Goal: Obtain resource: Download file/media

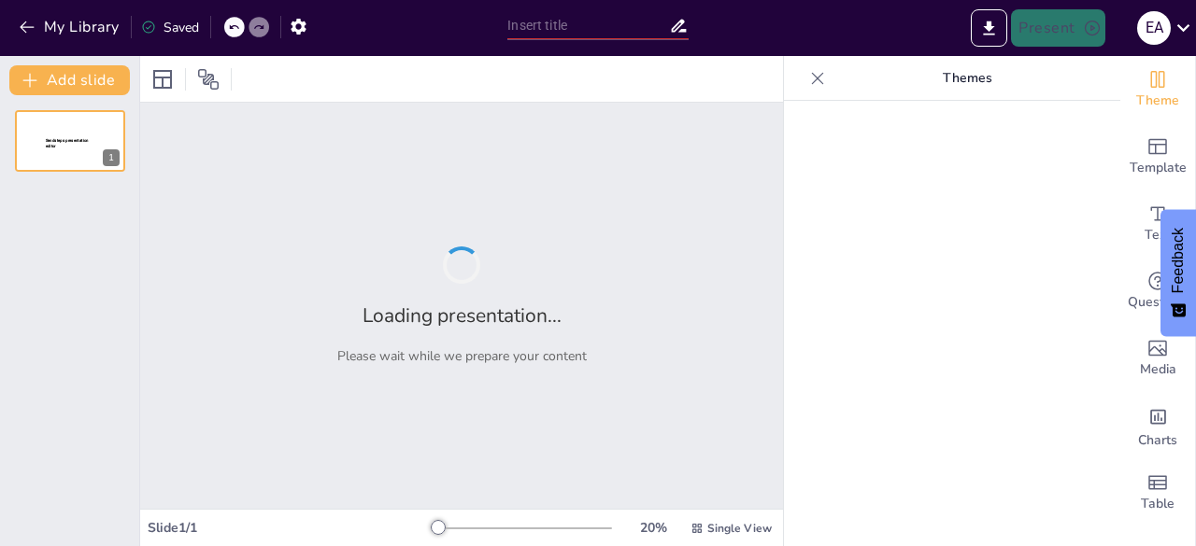
type input "AI Made Simple: Tools to Work Smarter and Earn More"
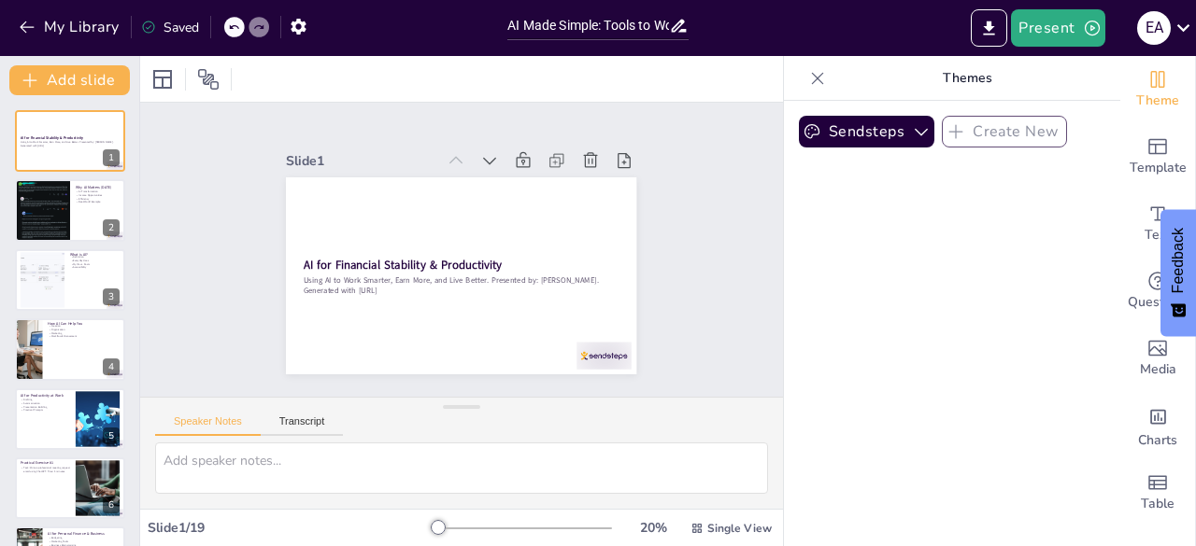
checkbox input "true"
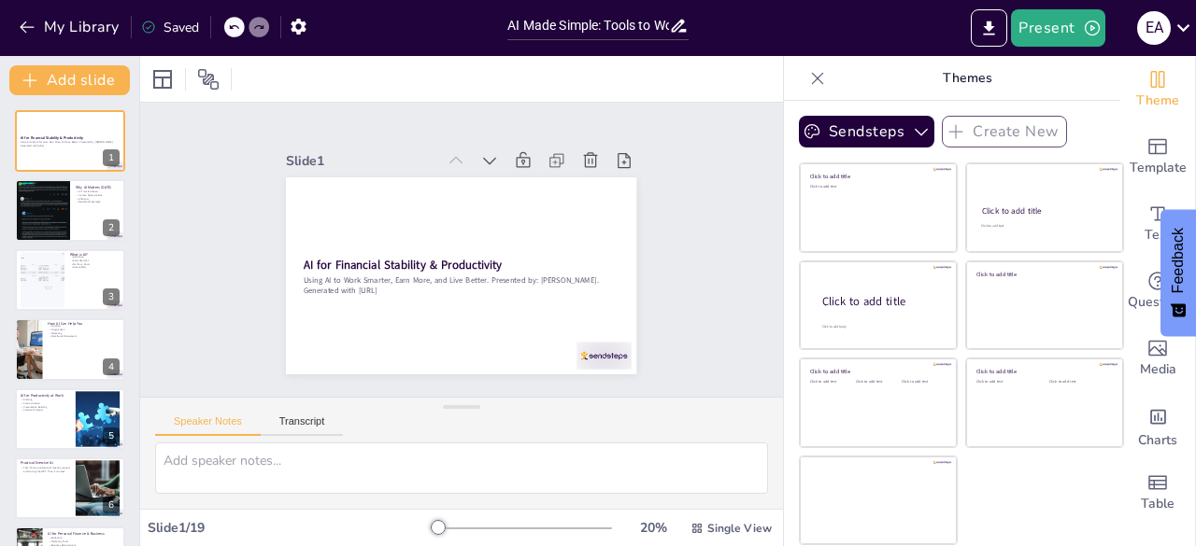
checkbox input "true"
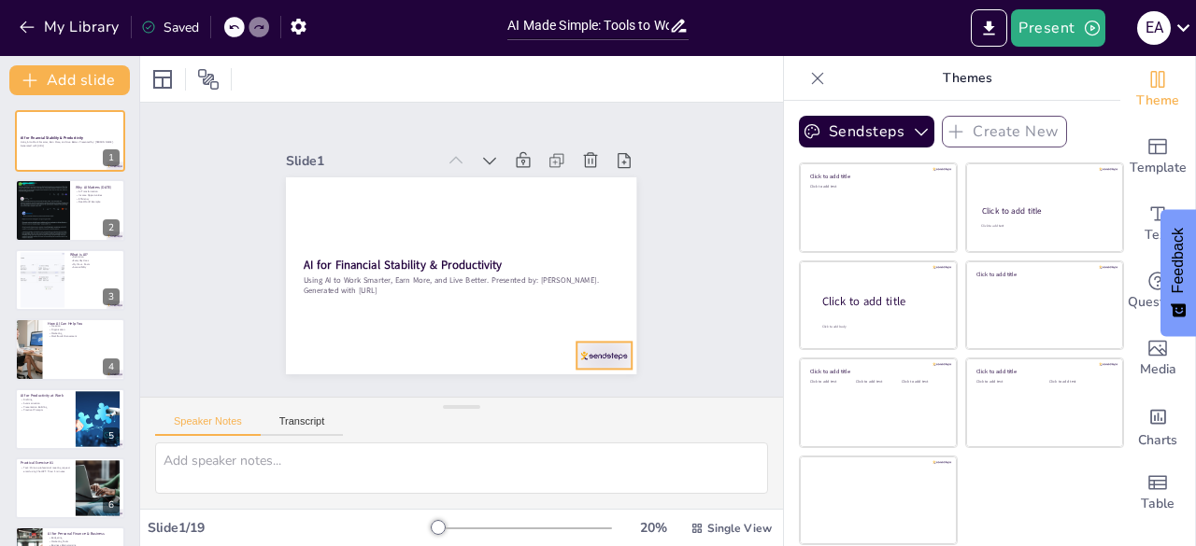
checkbox input "true"
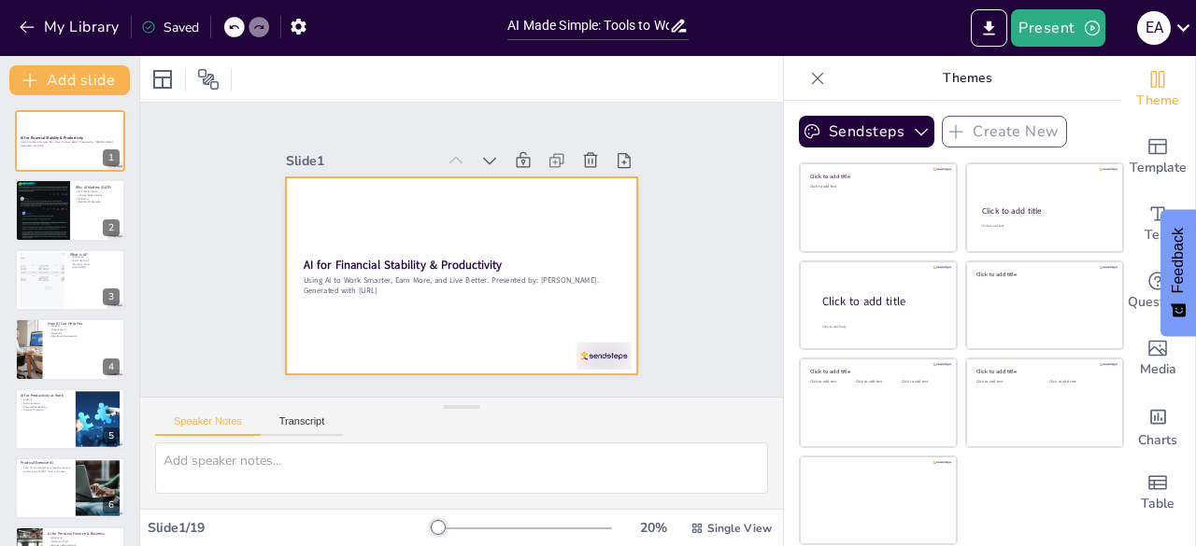
checkbox input "true"
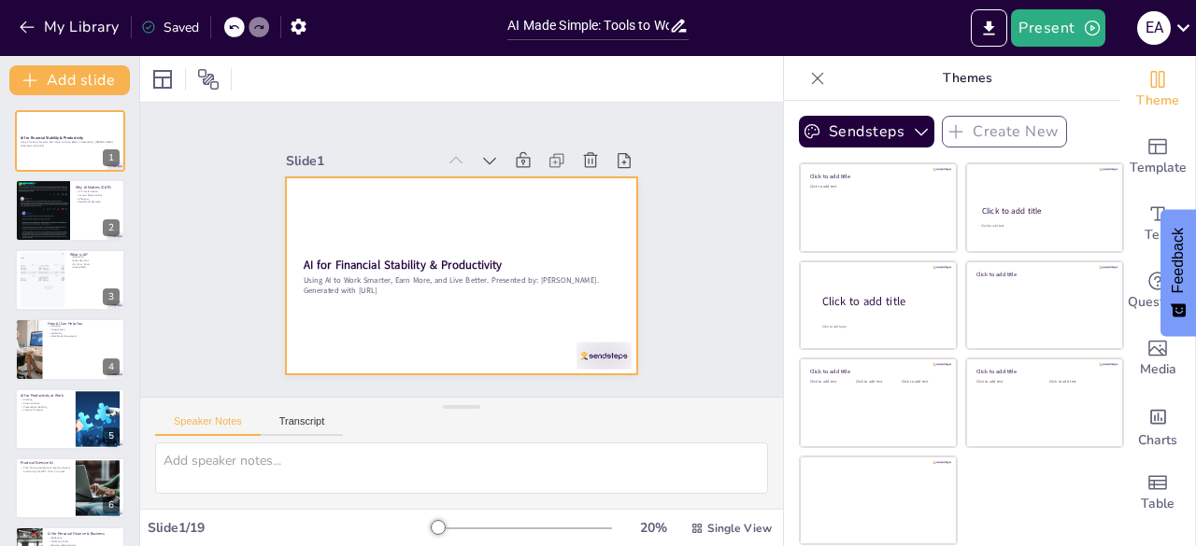
checkbox input "true"
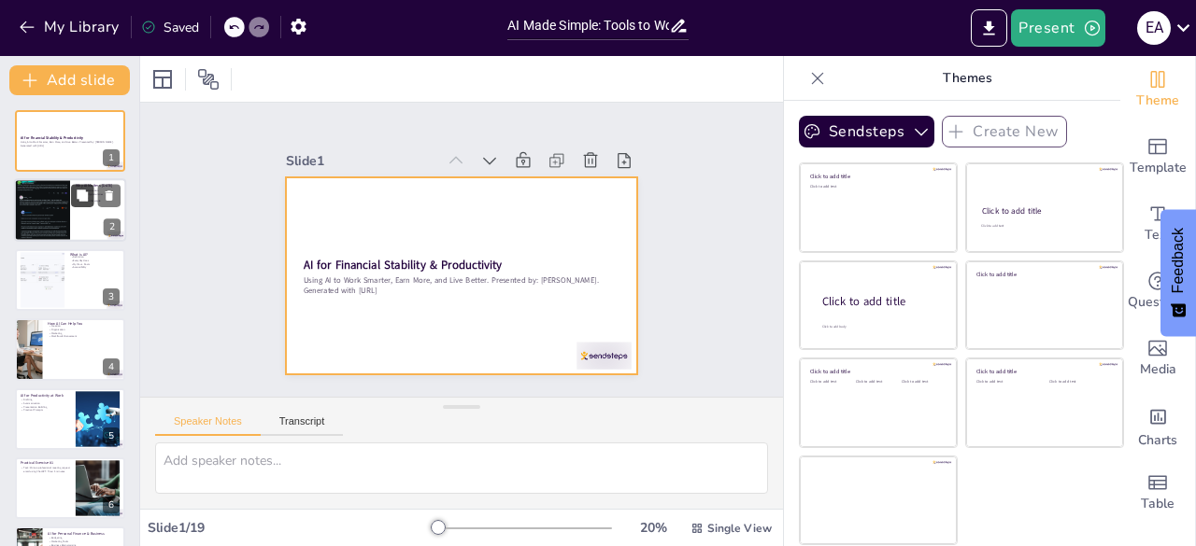
checkbox input "true"
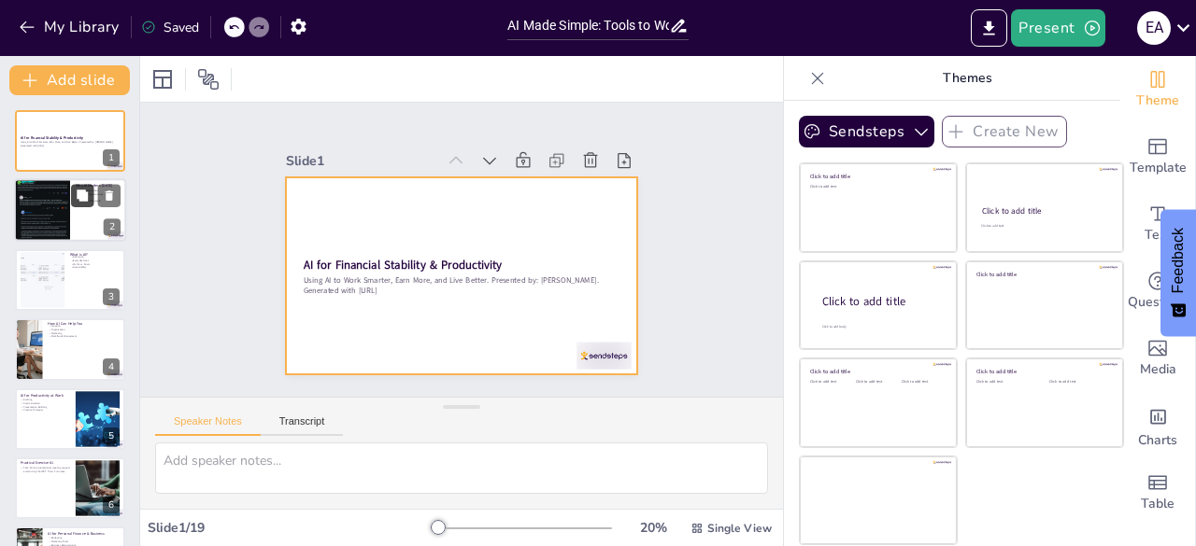
checkbox input "true"
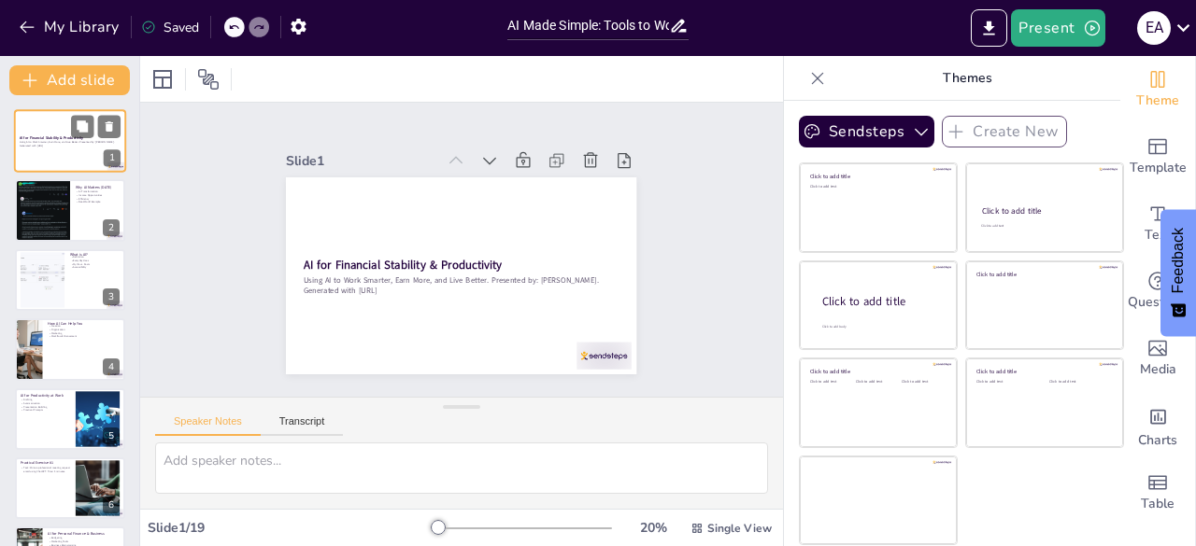
checkbox input "true"
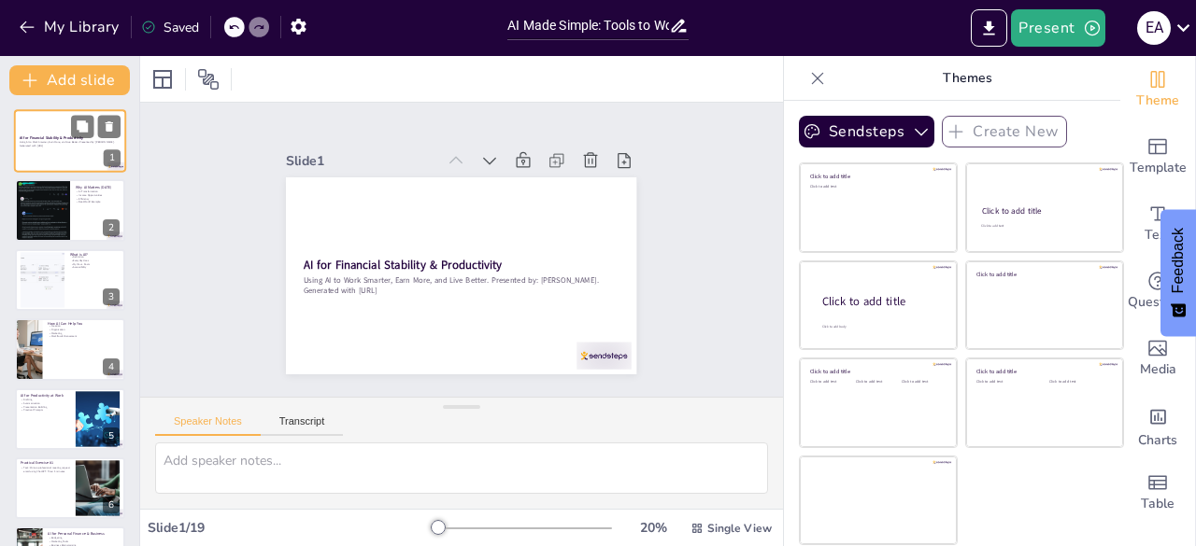
checkbox input "true"
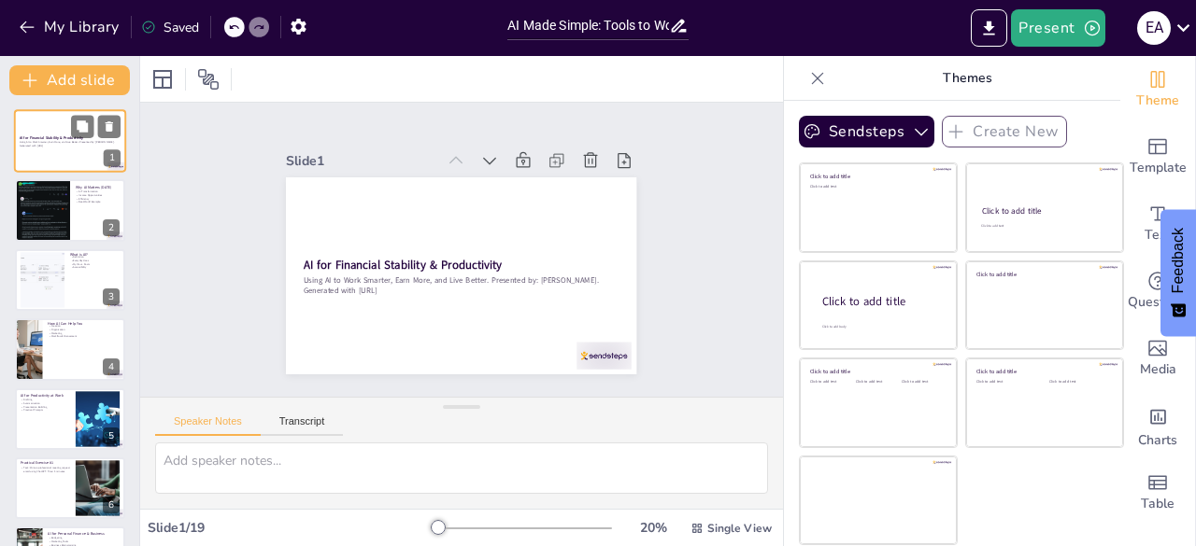
checkbox input "true"
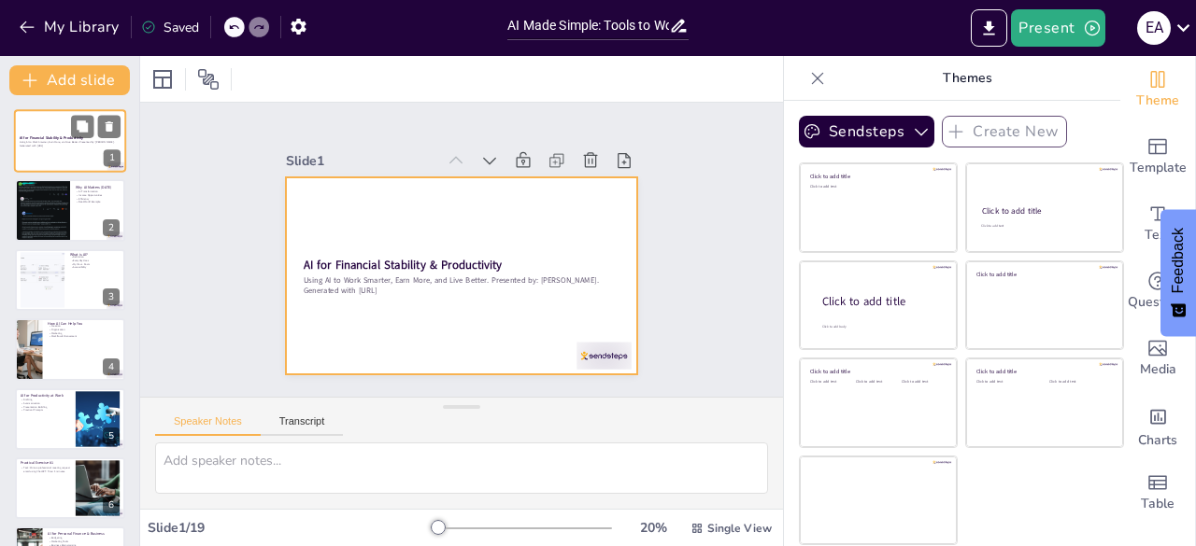
checkbox input "true"
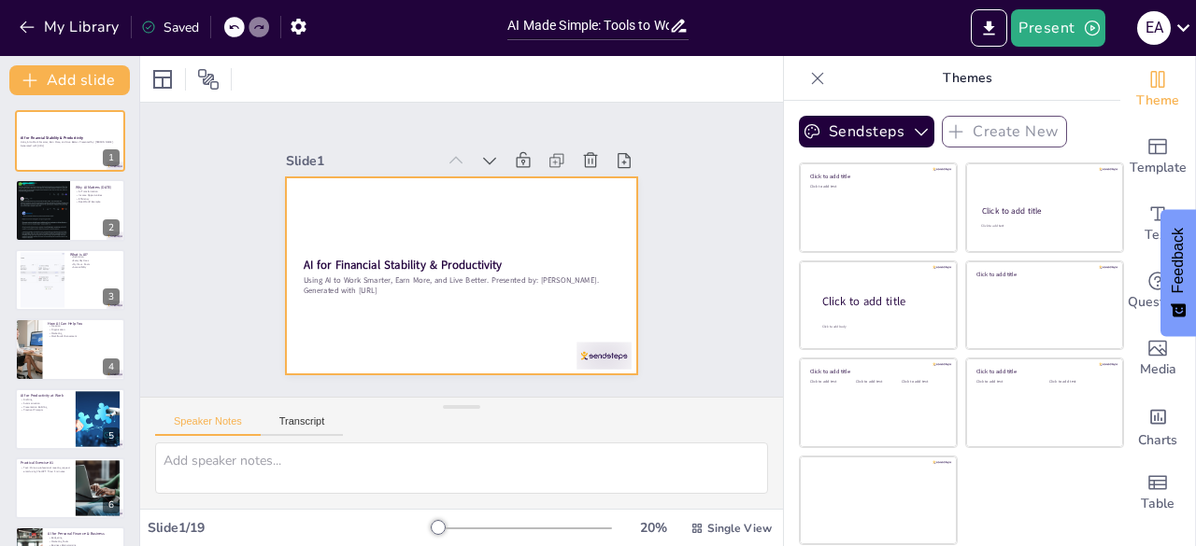
checkbox input "true"
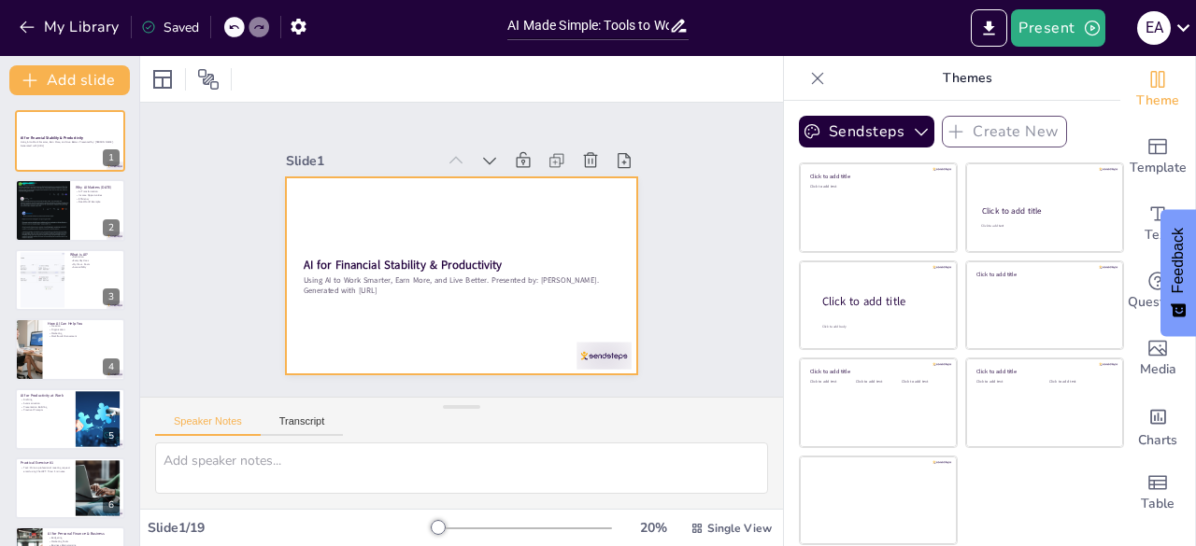
checkbox input "true"
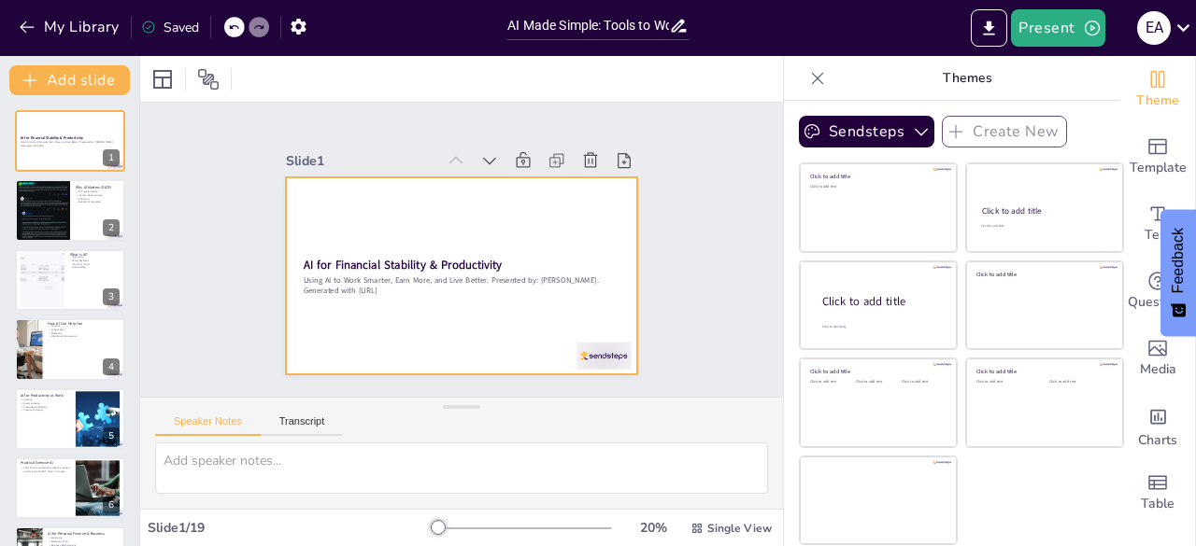
checkbox input "true"
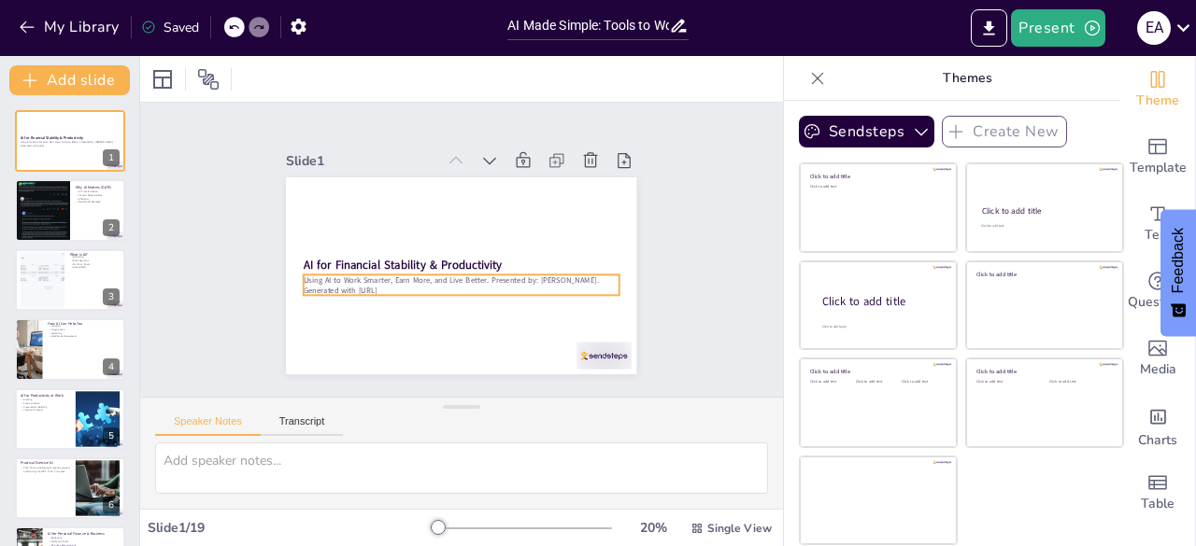
checkbox input "true"
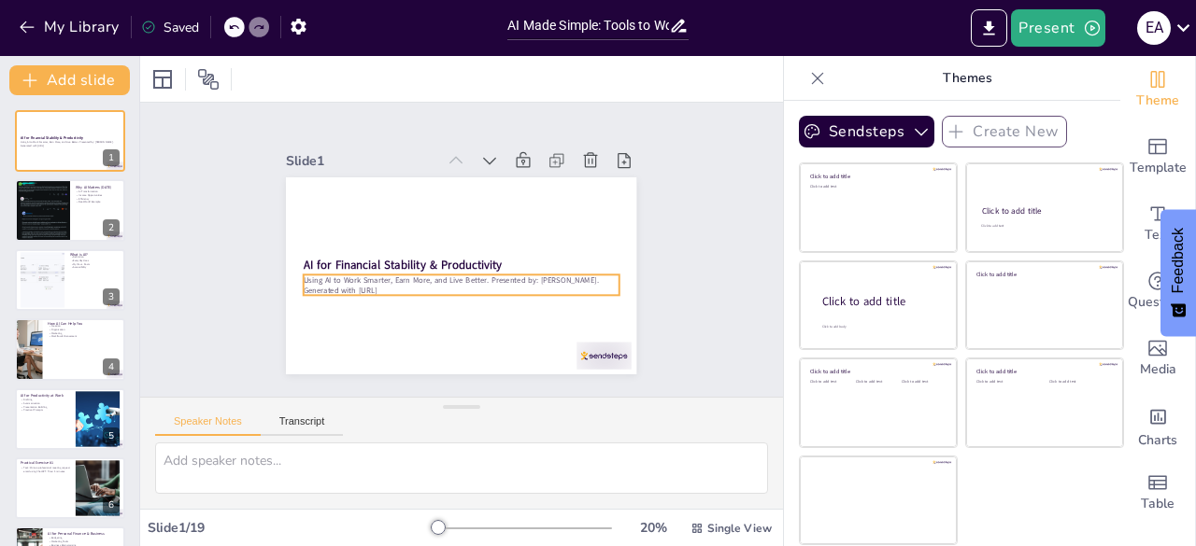
checkbox input "true"
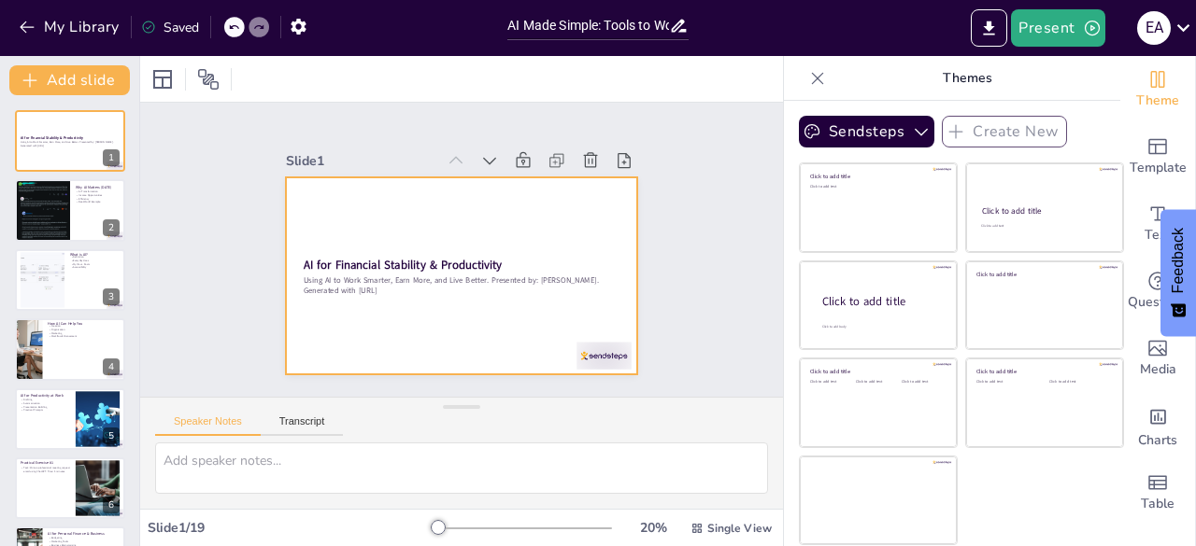
checkbox input "true"
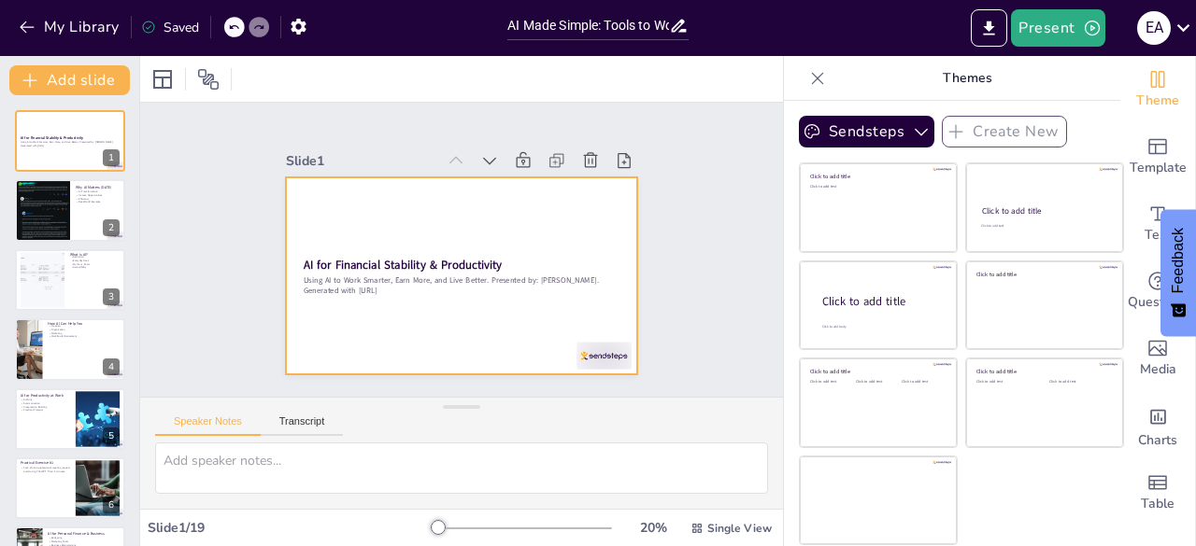
checkbox input "true"
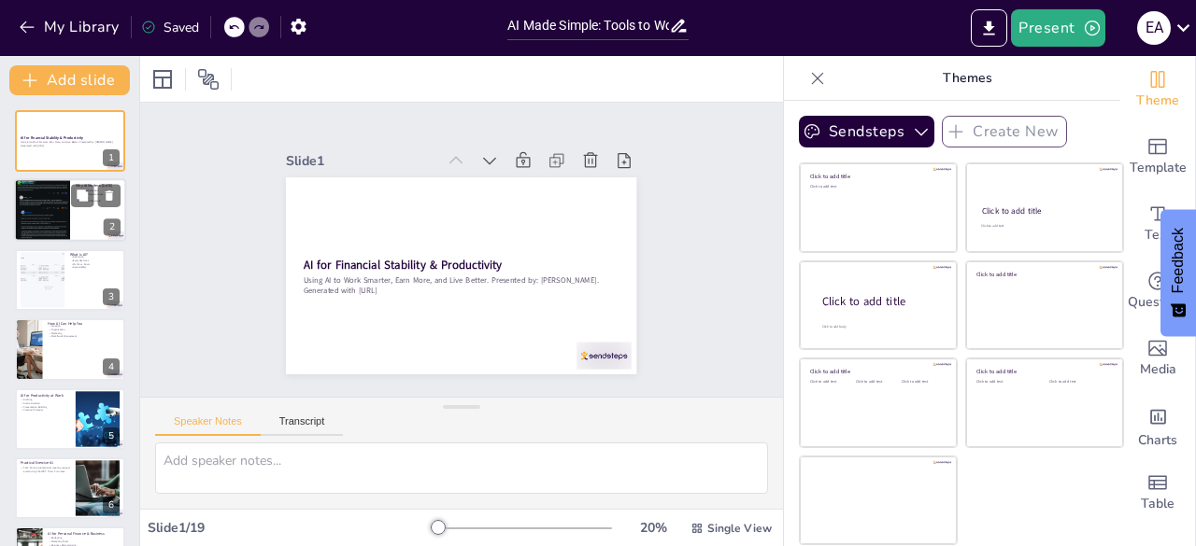
checkbox input "true"
click at [56, 196] on div at bounding box center [42, 211] width 56 height 99
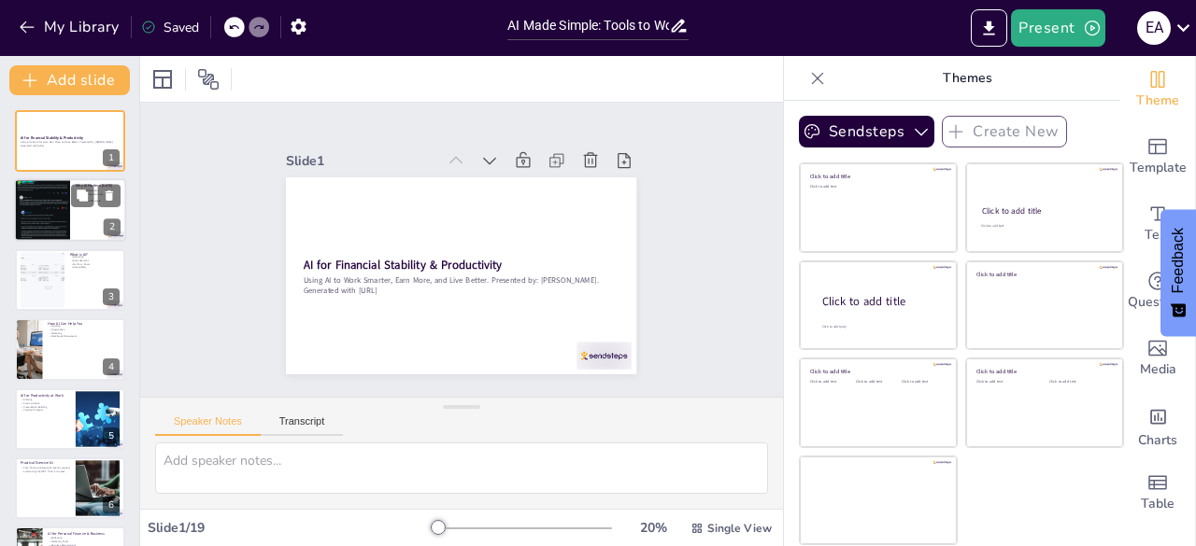
type textarea "AI is significantly changing how we work and live, providing new opportunities …"
checkbox input "true"
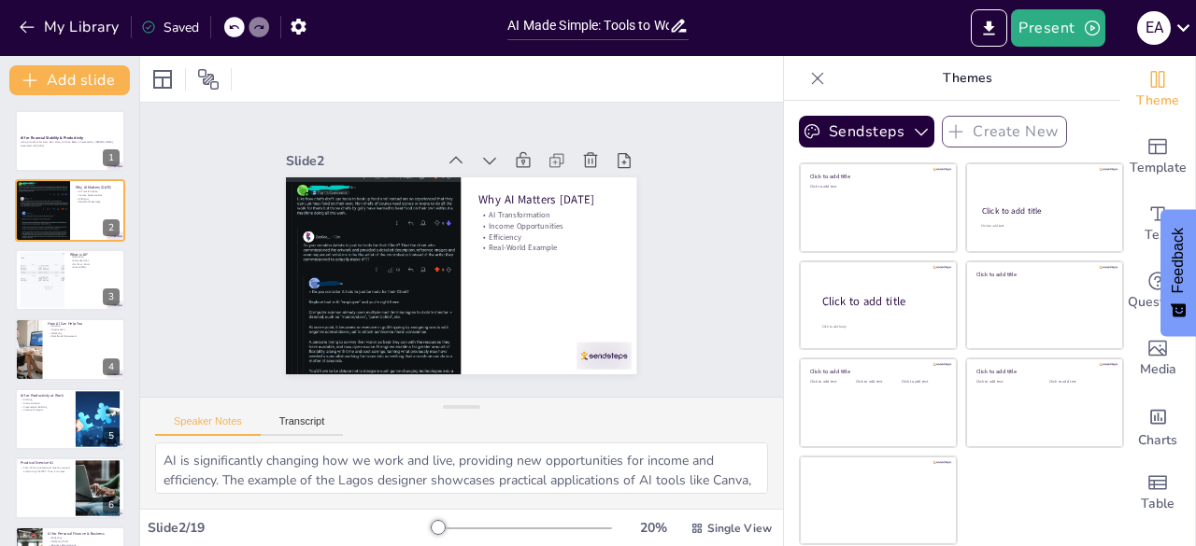
checkbox input "true"
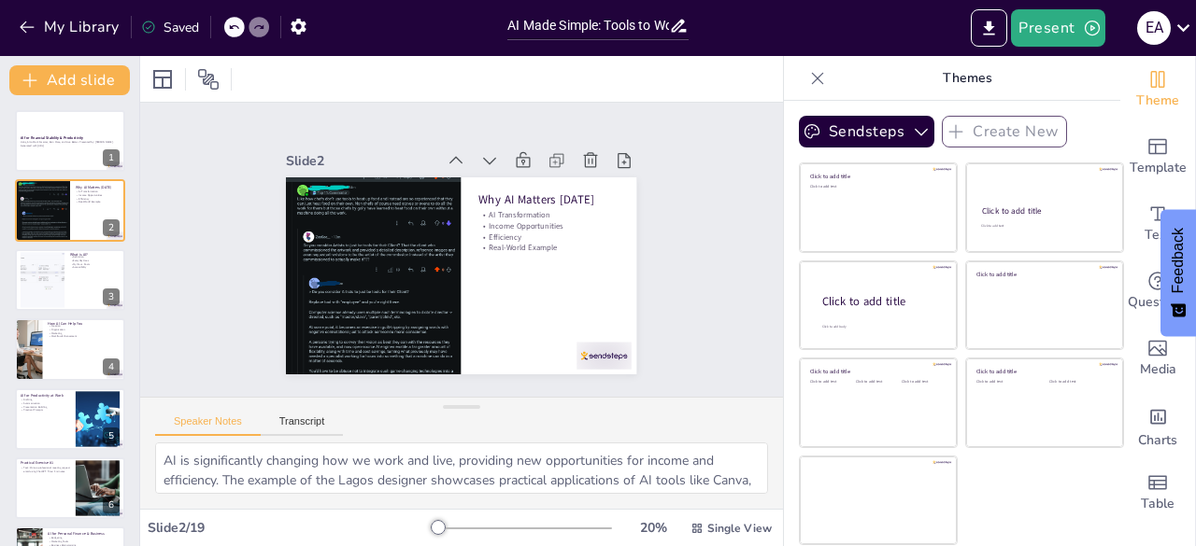
checkbox input "true"
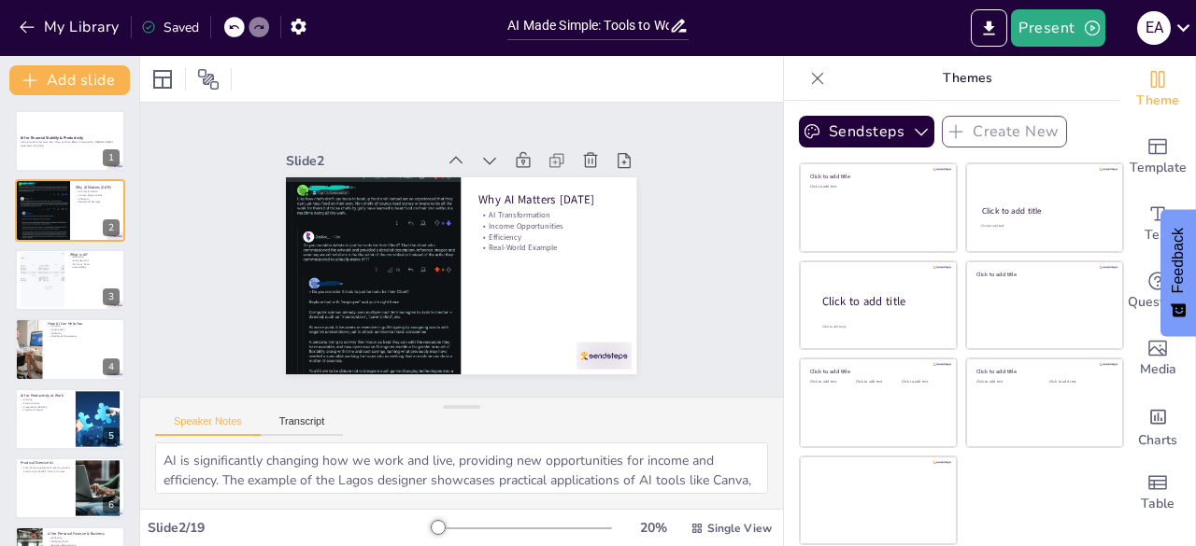
checkbox input "true"
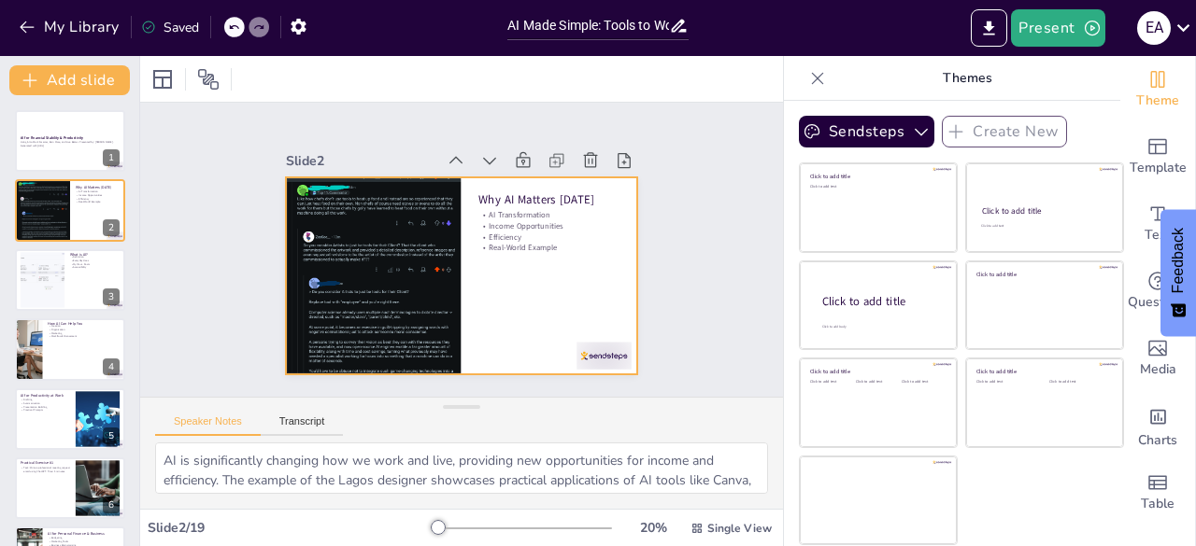
checkbox input "true"
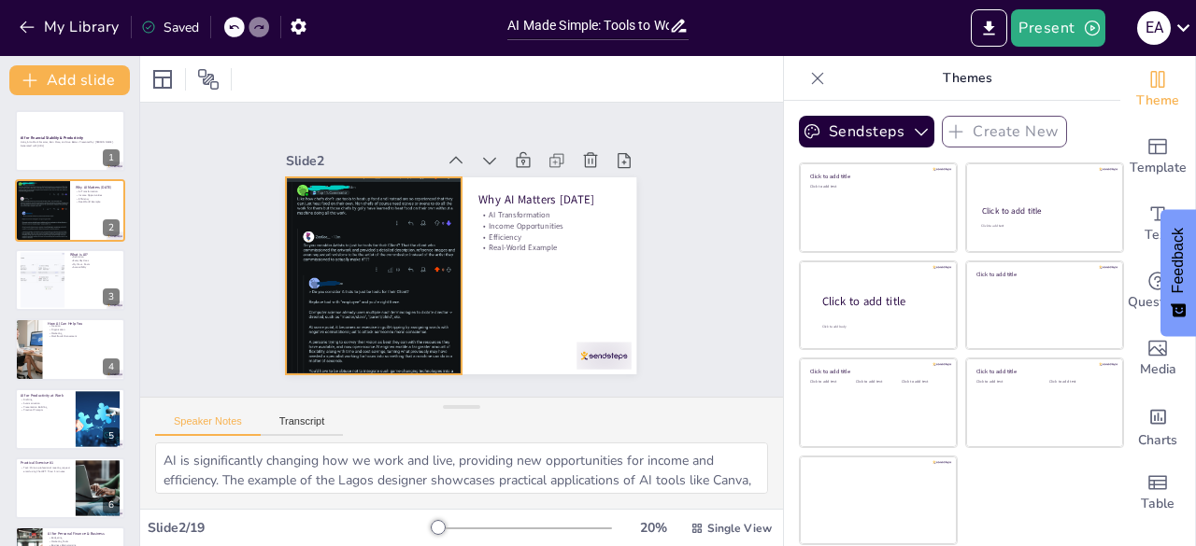
checkbox input "true"
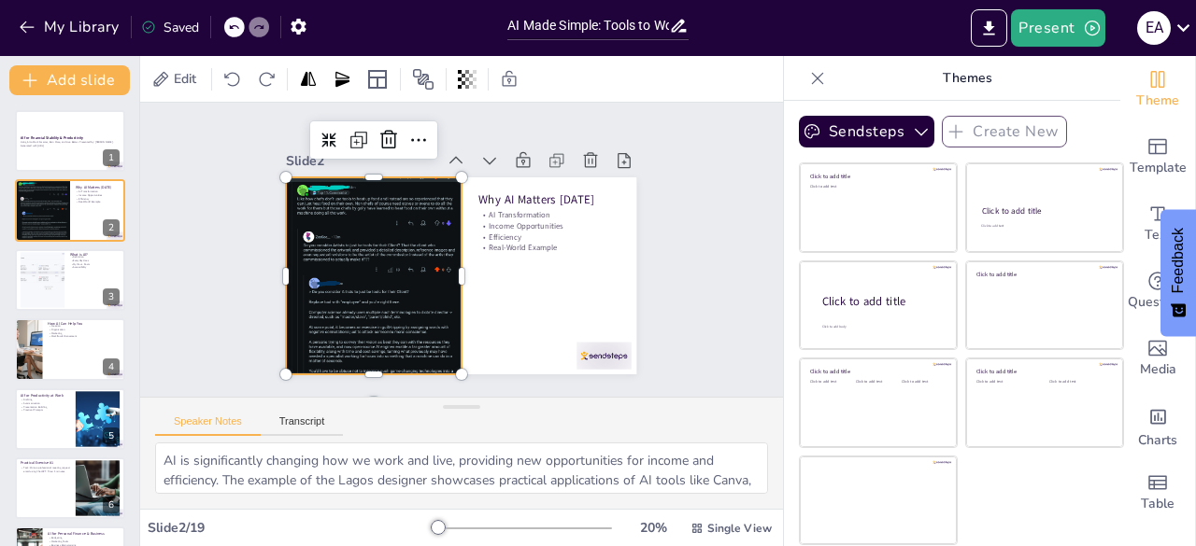
click at [376, 277] on div at bounding box center [374, 276] width 176 height 308
checkbox input "true"
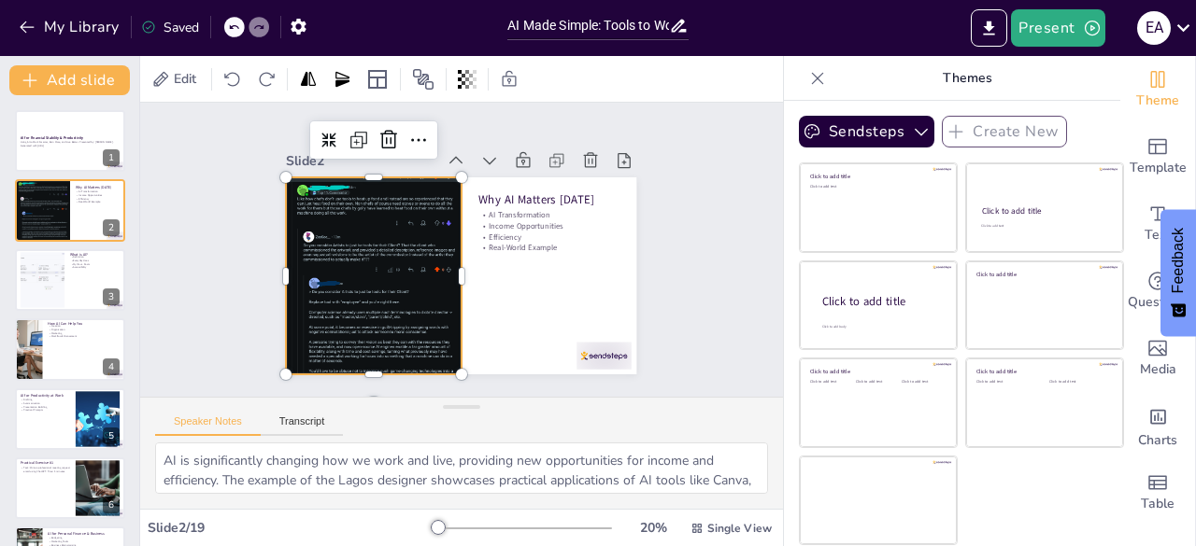
checkbox input "true"
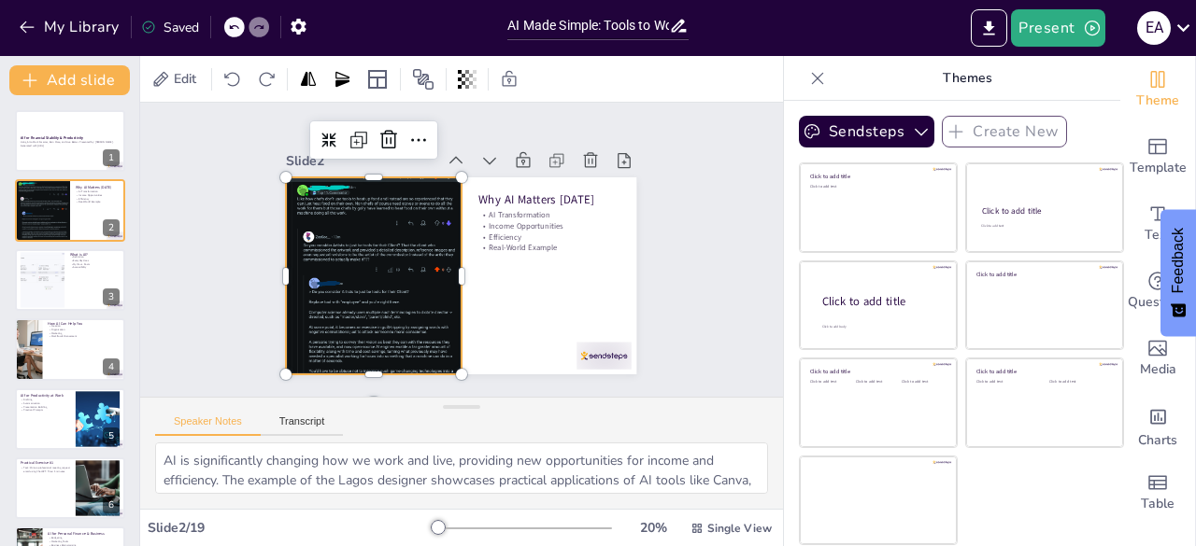
checkbox input "true"
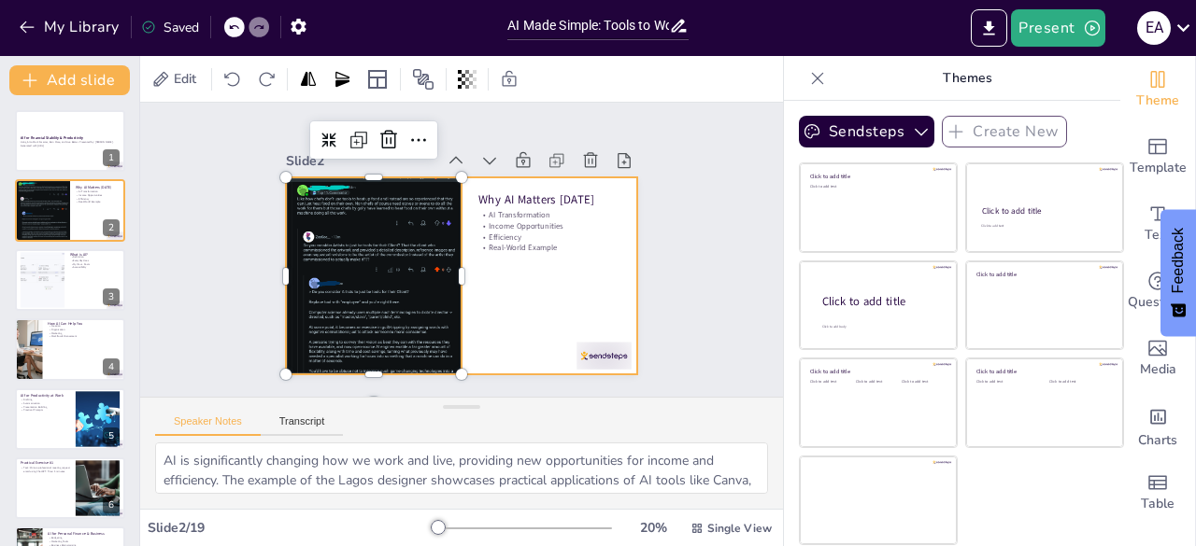
checkbox input "true"
click at [506, 305] on div at bounding box center [461, 275] width 350 height 197
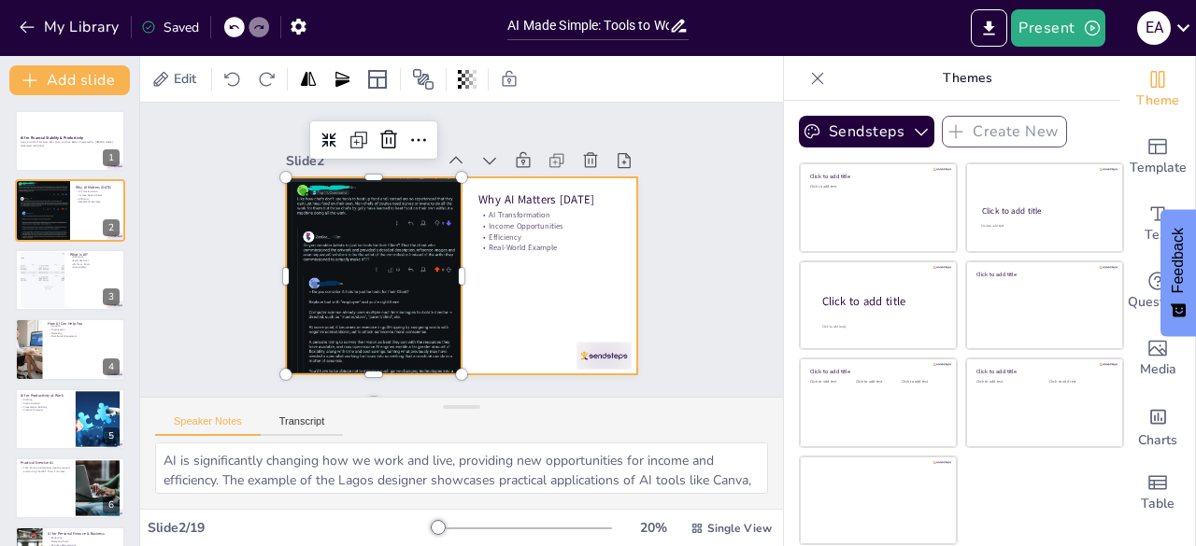
checkbox input "true"
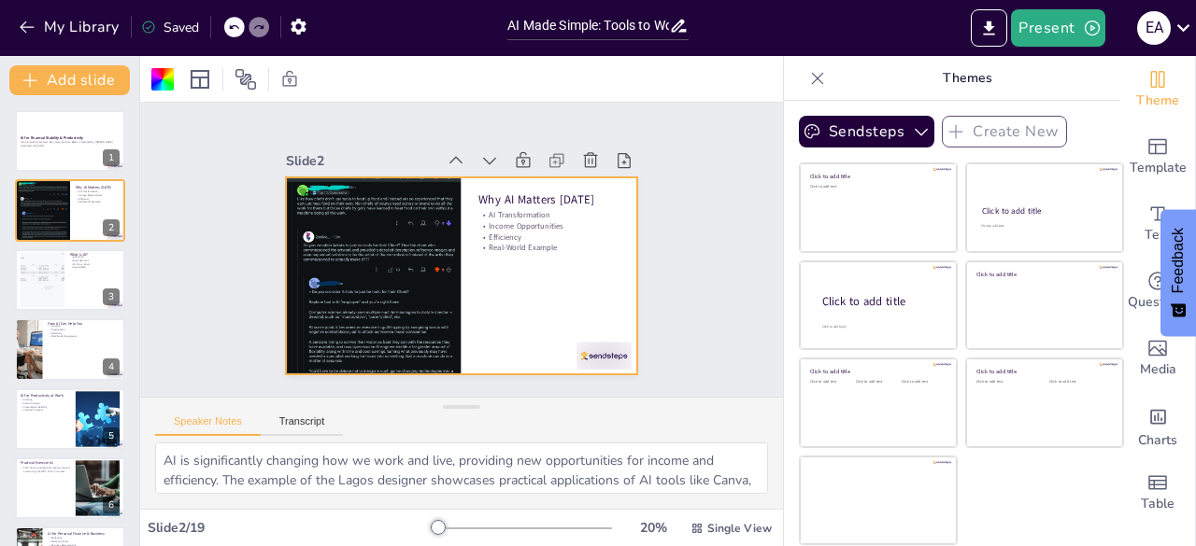
checkbox input "true"
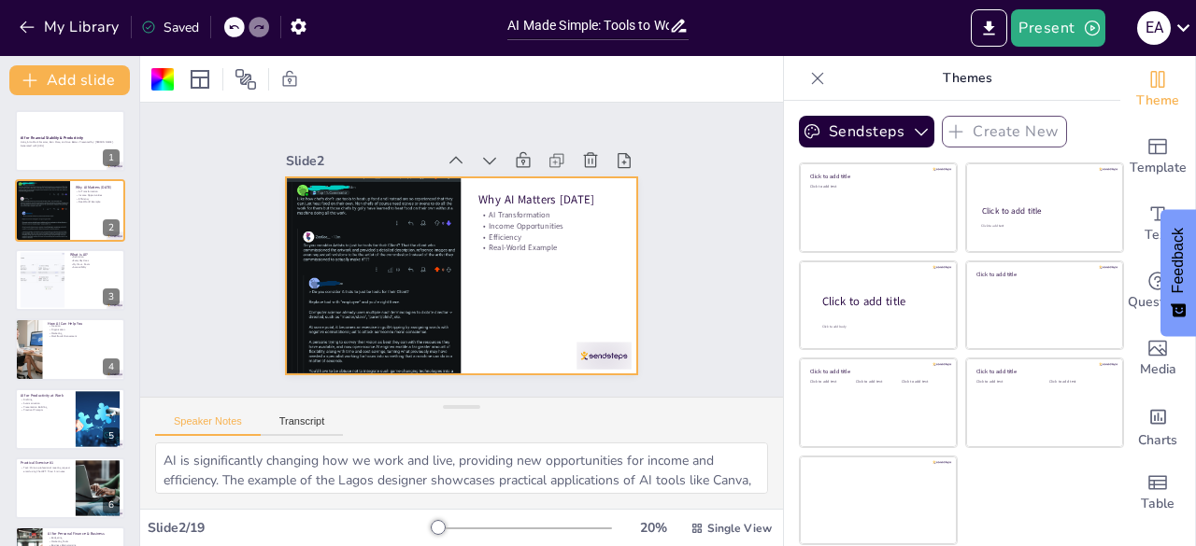
checkbox input "true"
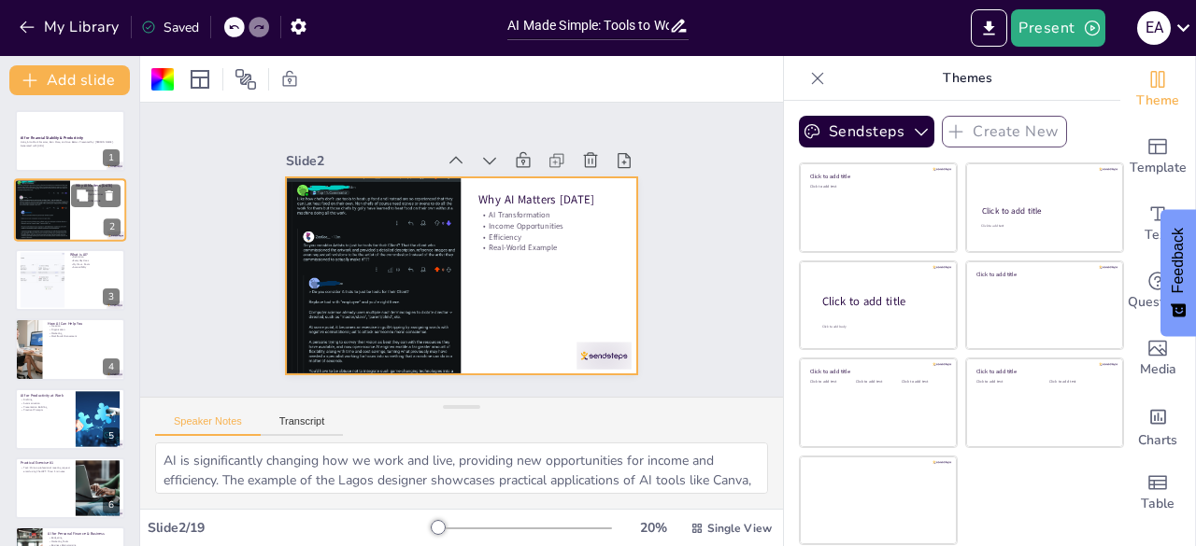
checkbox input "true"
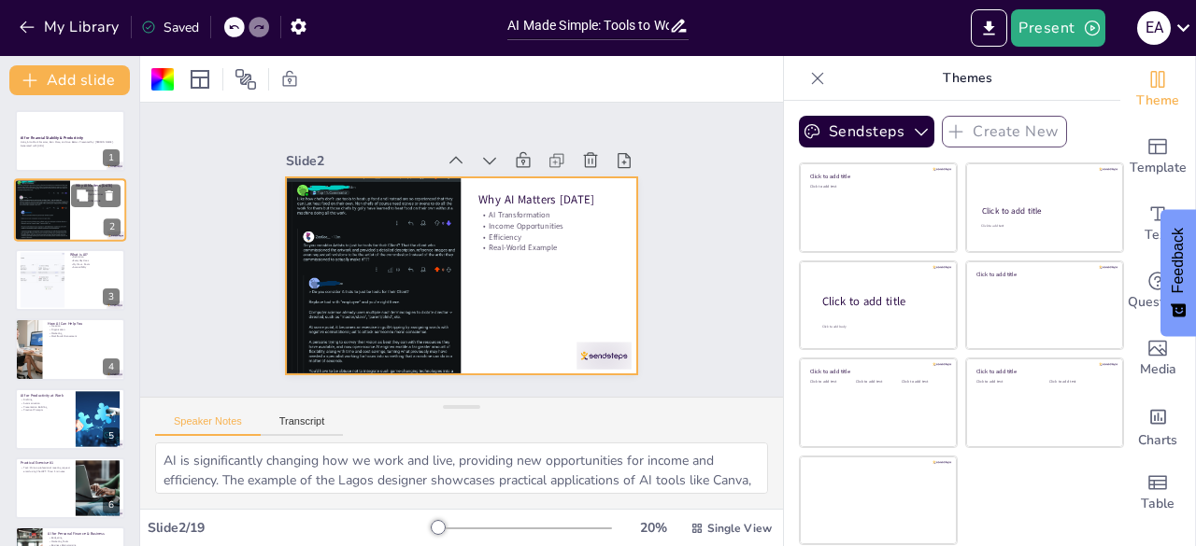
checkbox input "true"
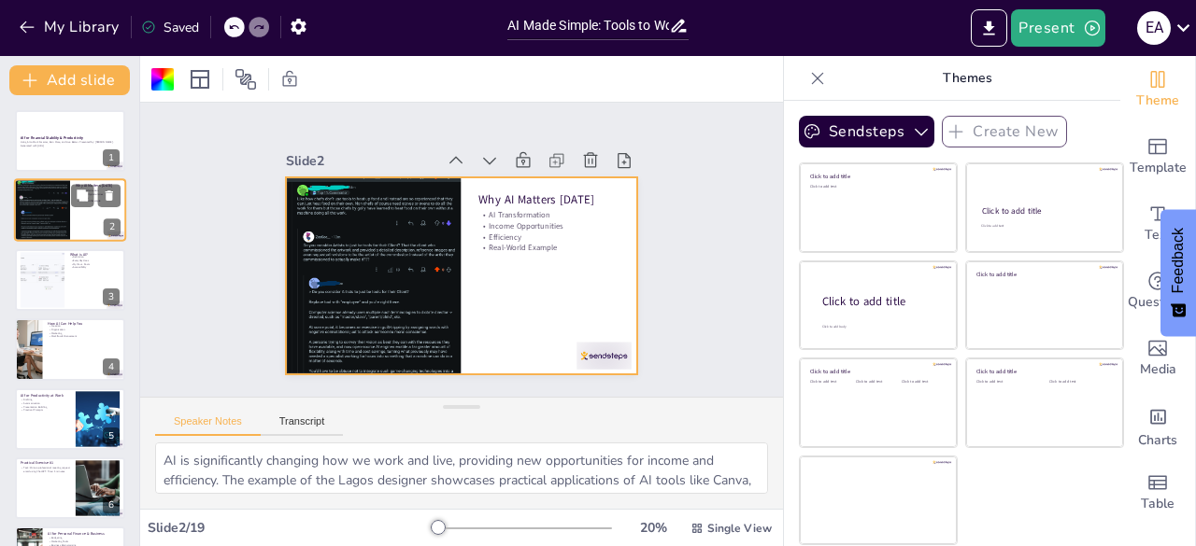
checkbox input "true"
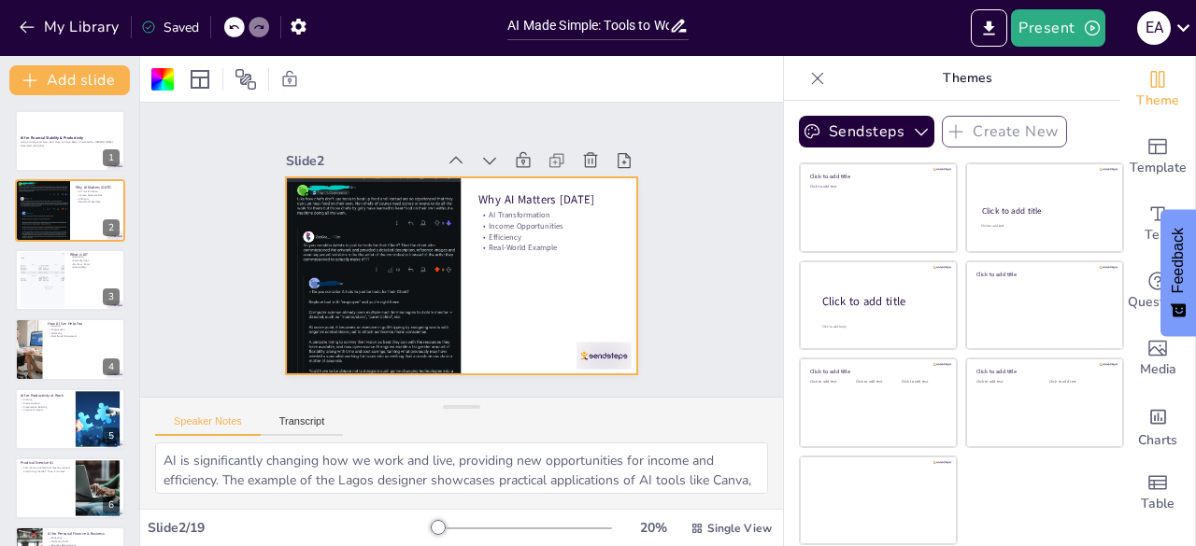
checkbox input "true"
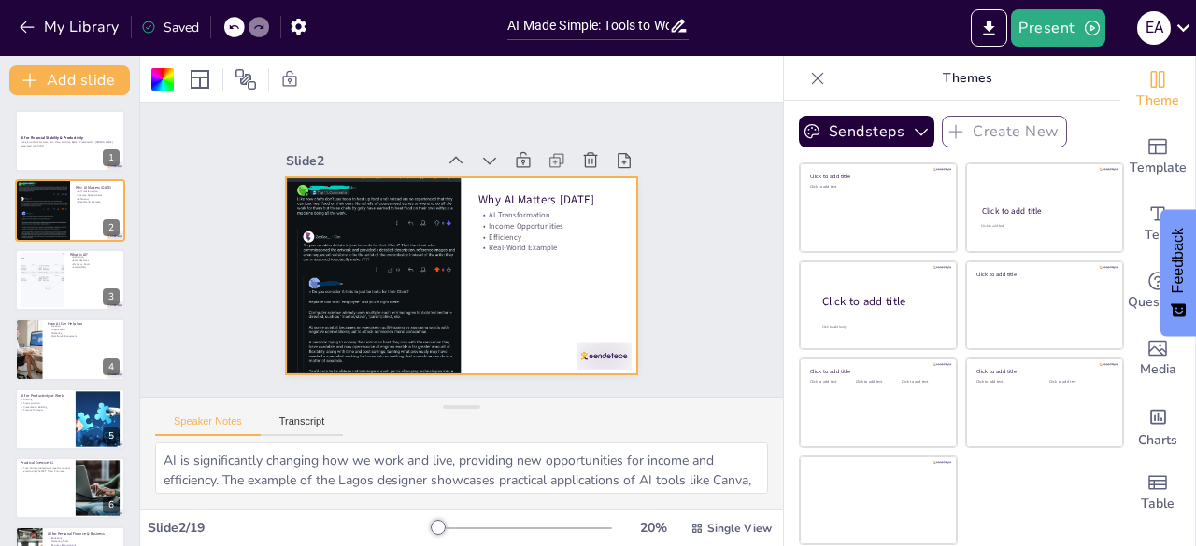
checkbox input "true"
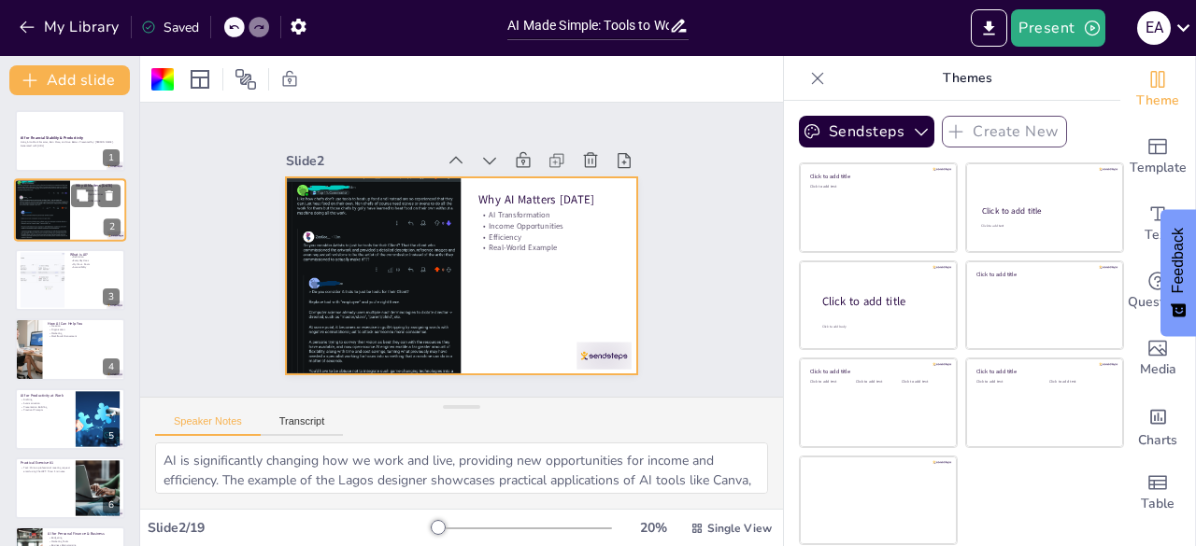
checkbox input "true"
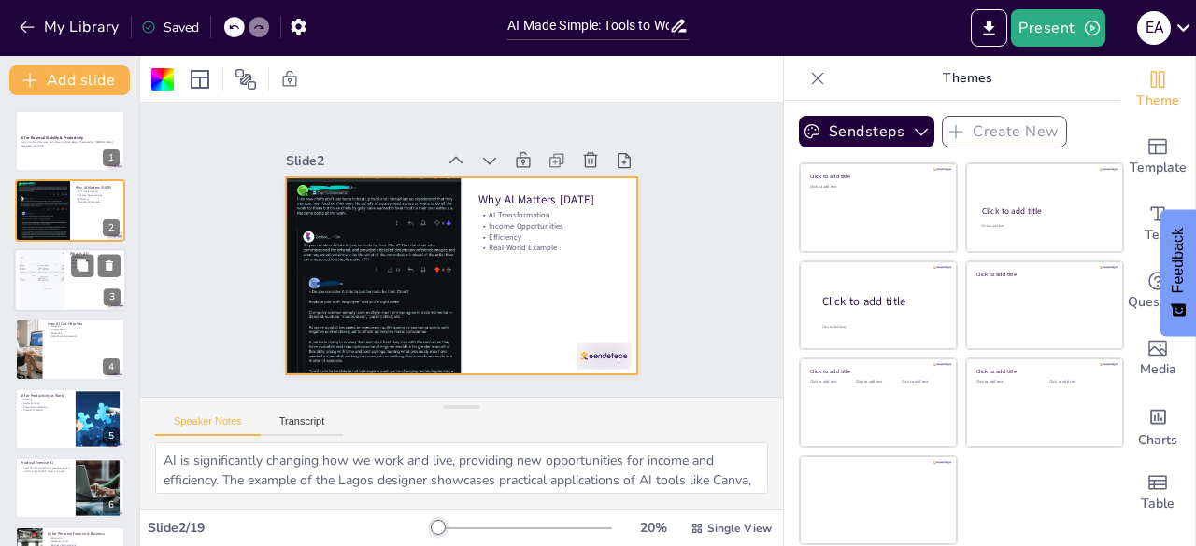
checkbox input "true"
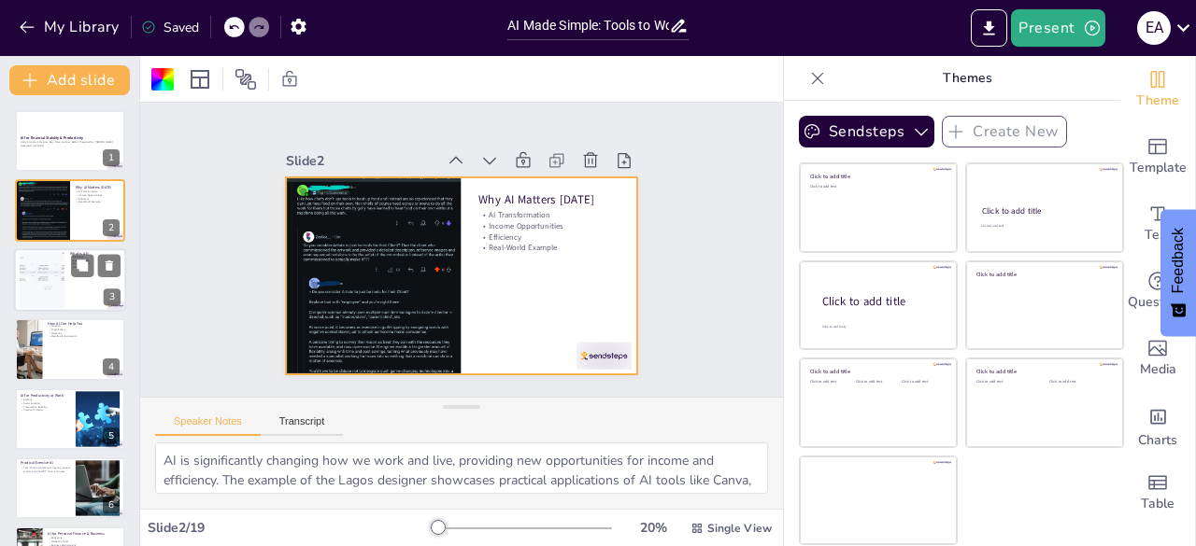
checkbox input "true"
click at [67, 281] on div at bounding box center [70, 280] width 112 height 64
type textarea "Understanding what AI is can demystify the technology for many. It's essential …"
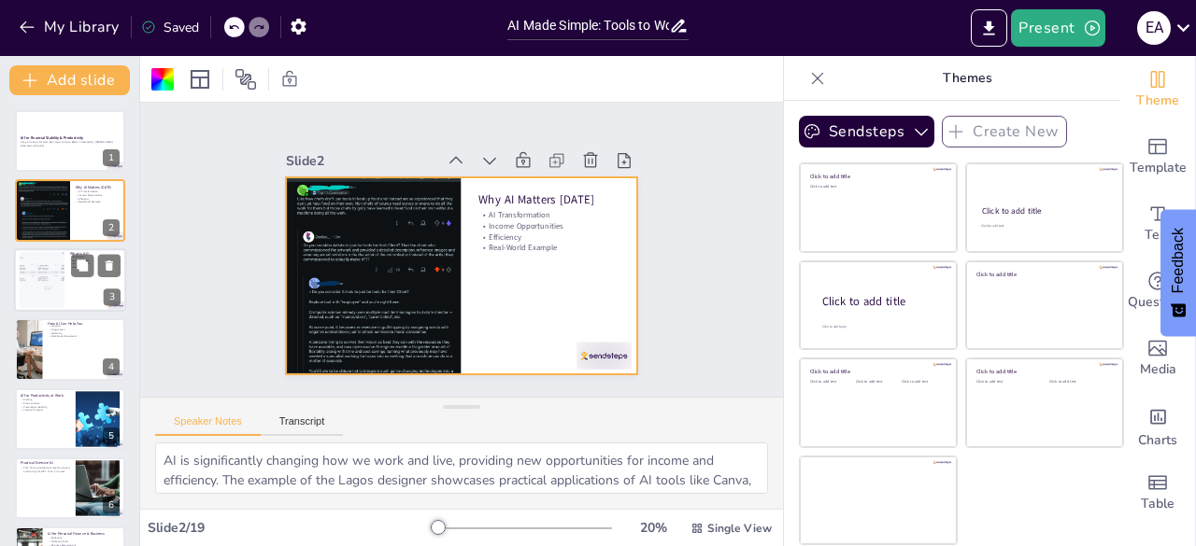
checkbox input "true"
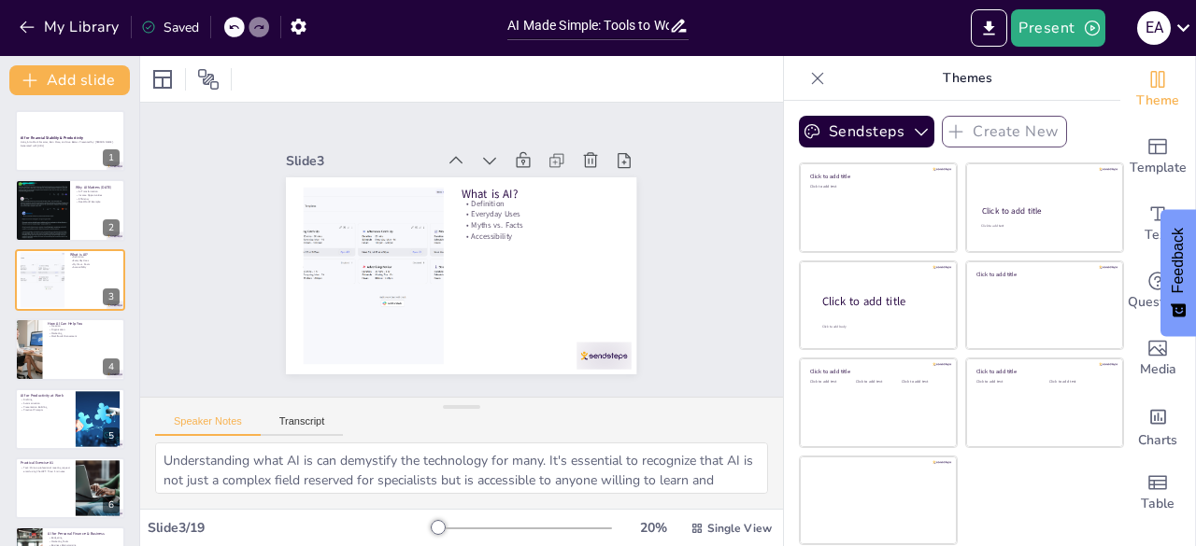
checkbox input "true"
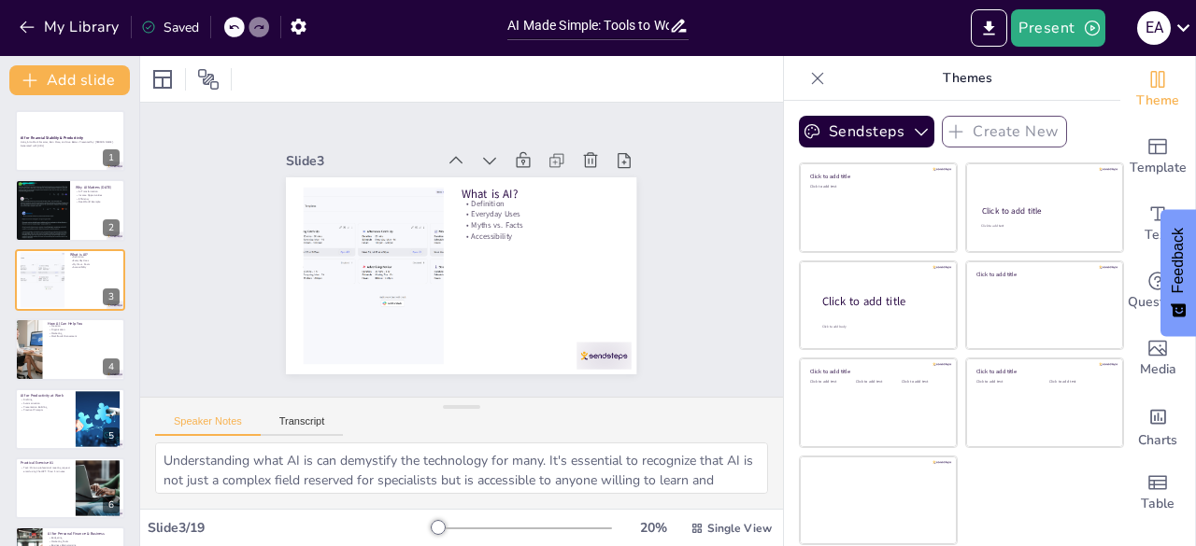
checkbox input "true"
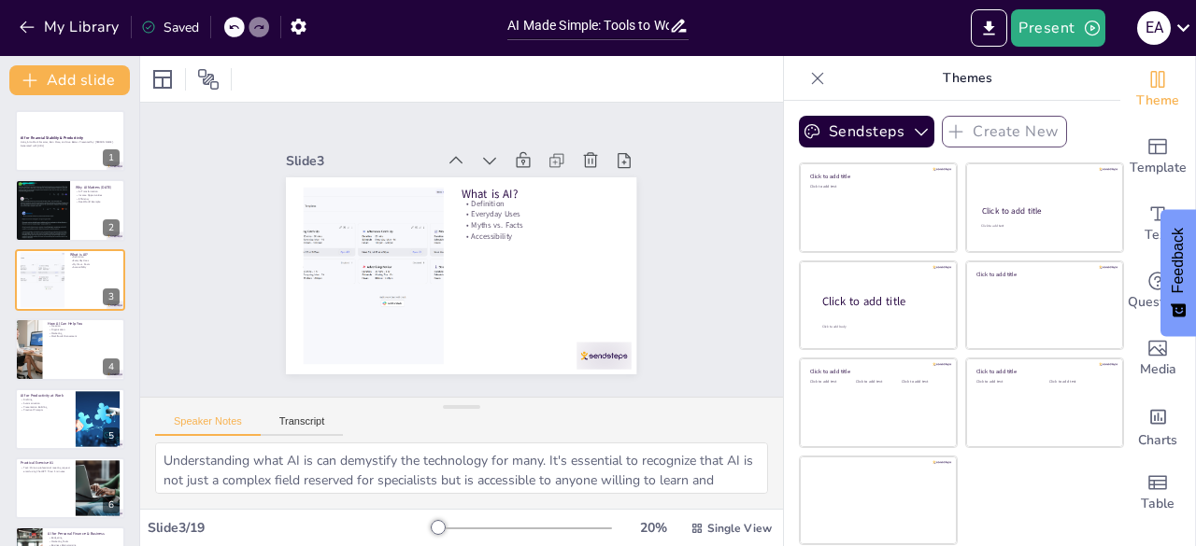
checkbox input "true"
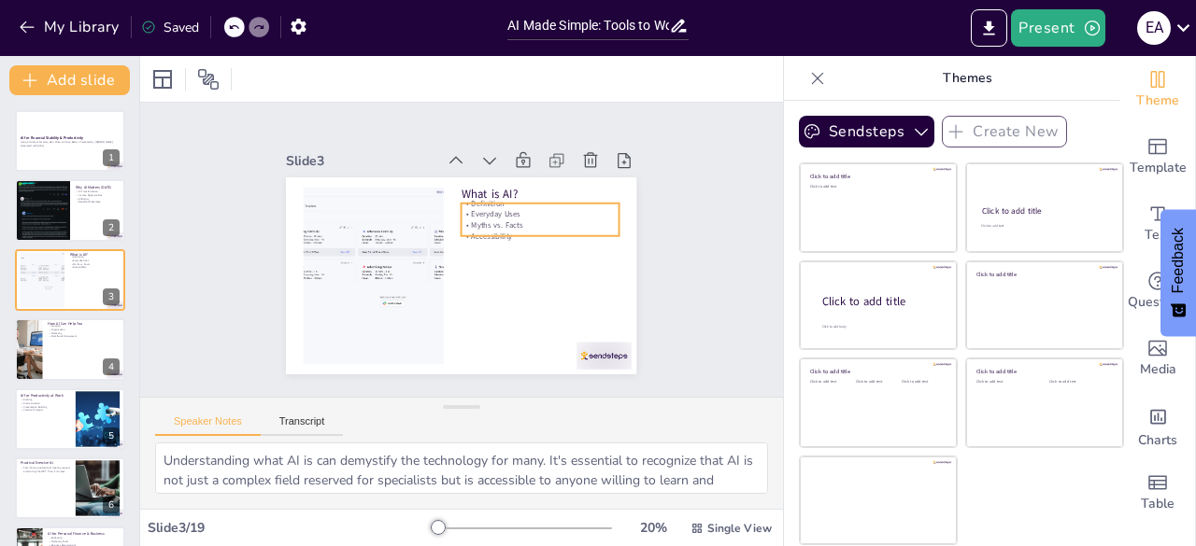
checkbox input "true"
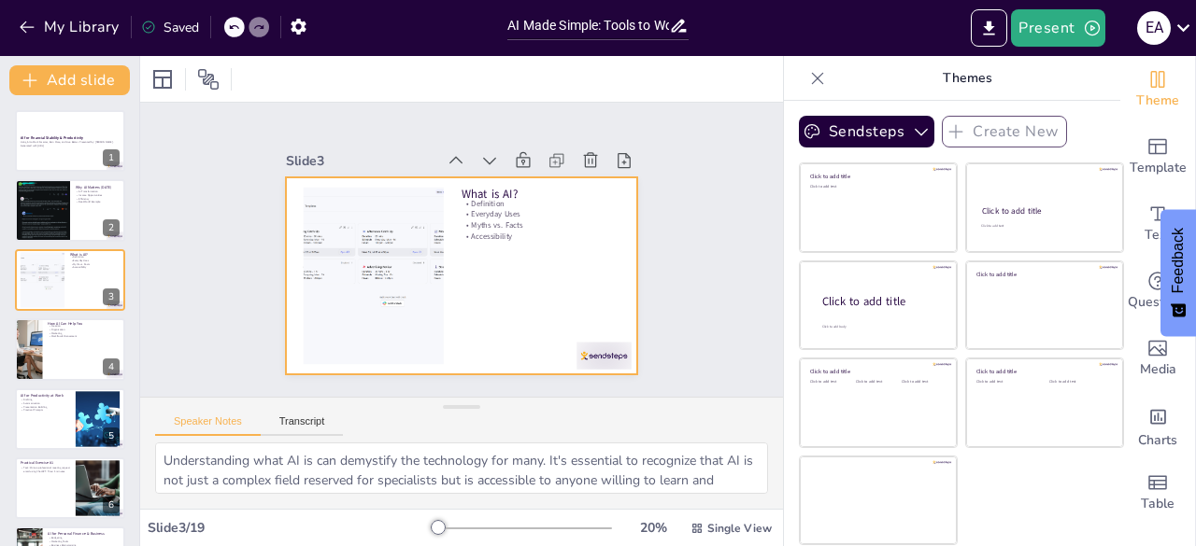
checkbox input "true"
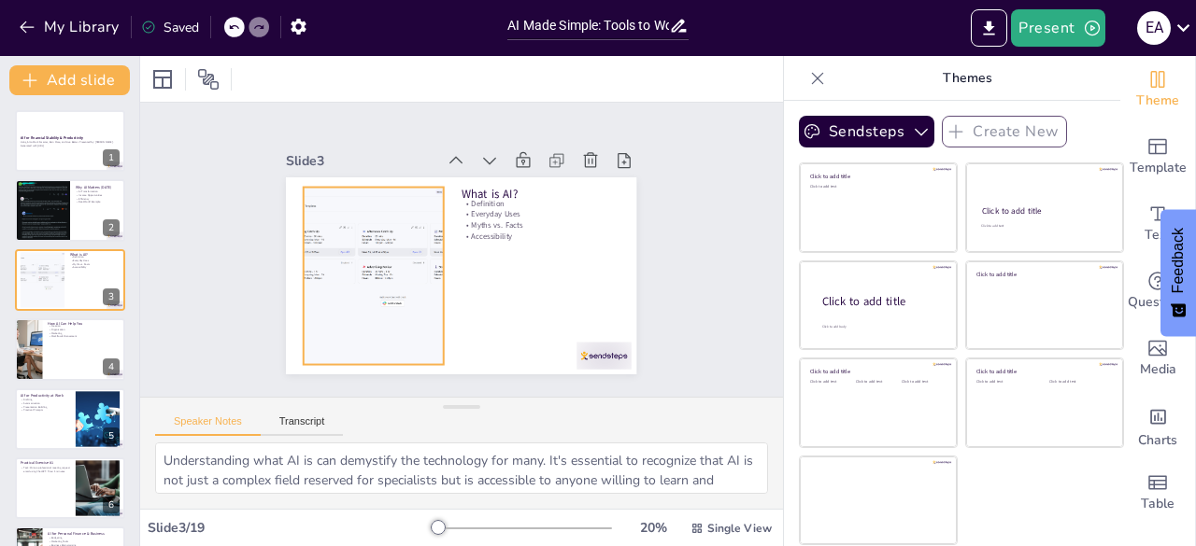
checkbox input "true"
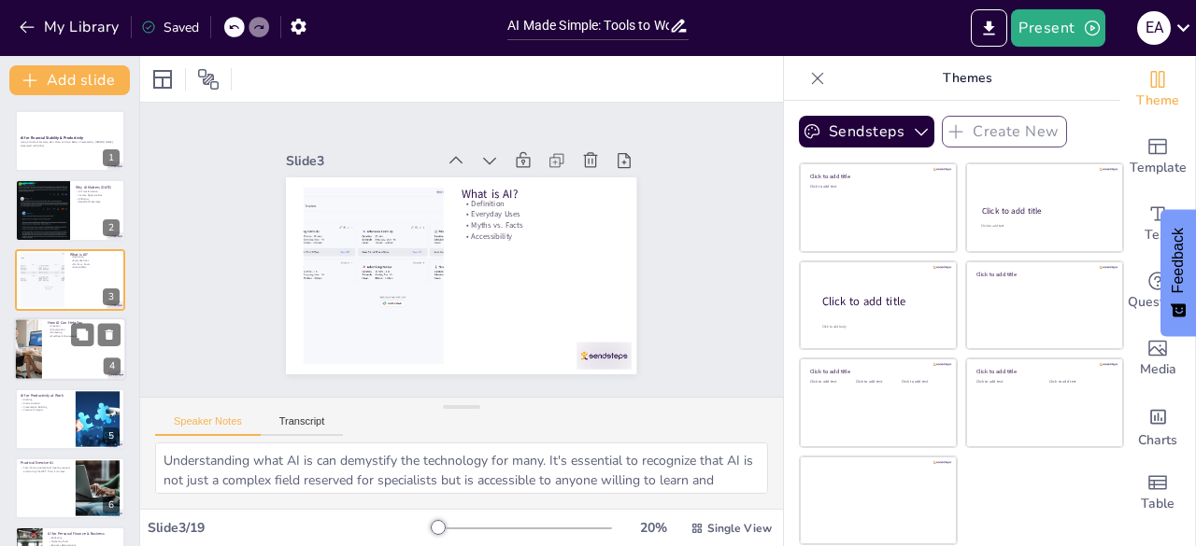
click at [65, 342] on div at bounding box center [70, 350] width 112 height 64
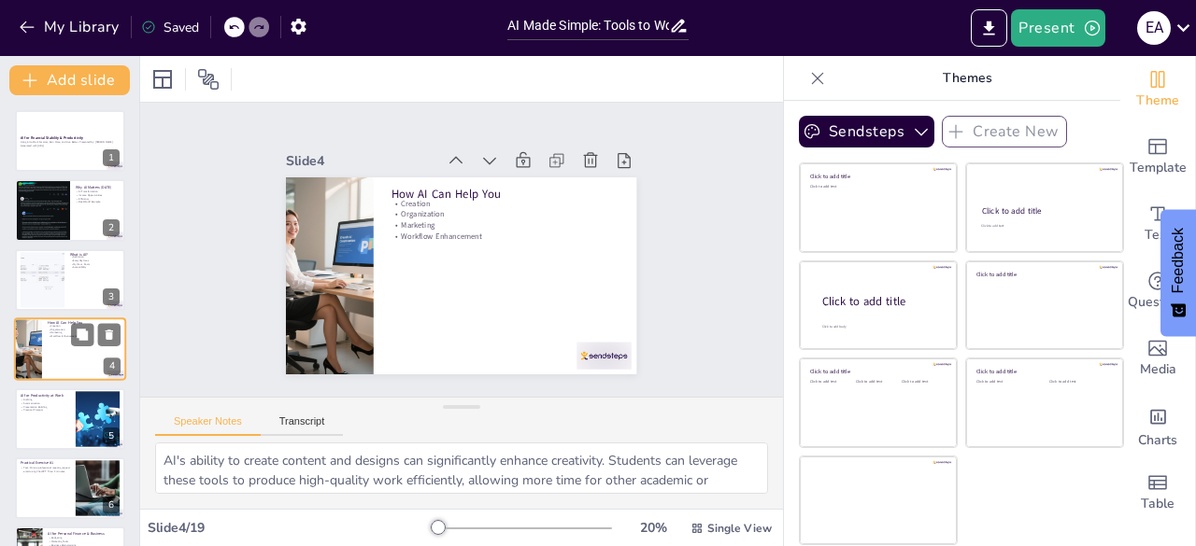
scroll to position [28, 0]
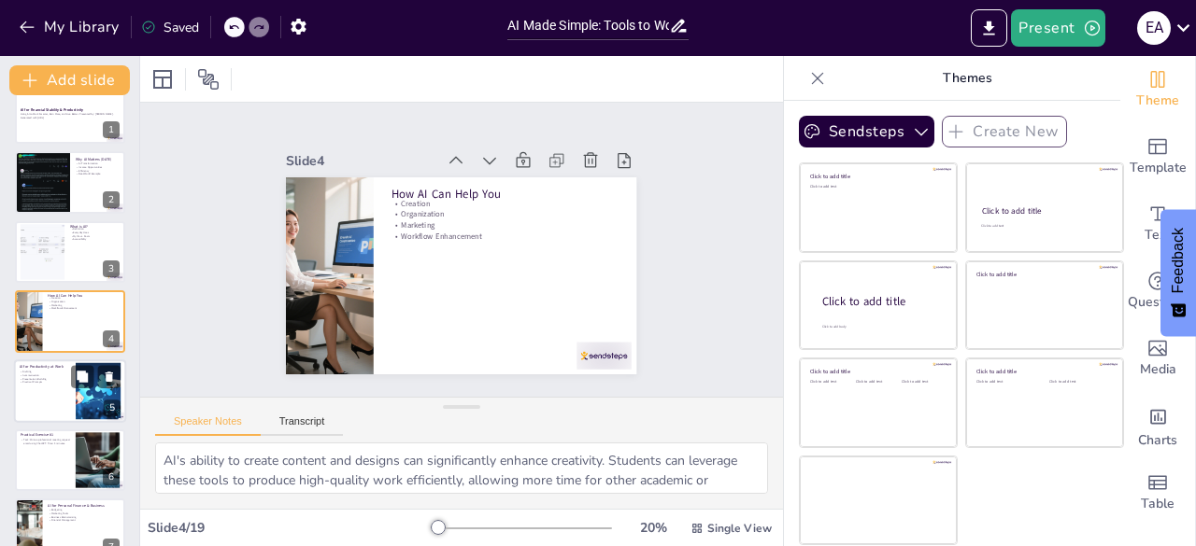
click at [62, 395] on div at bounding box center [70, 392] width 112 height 64
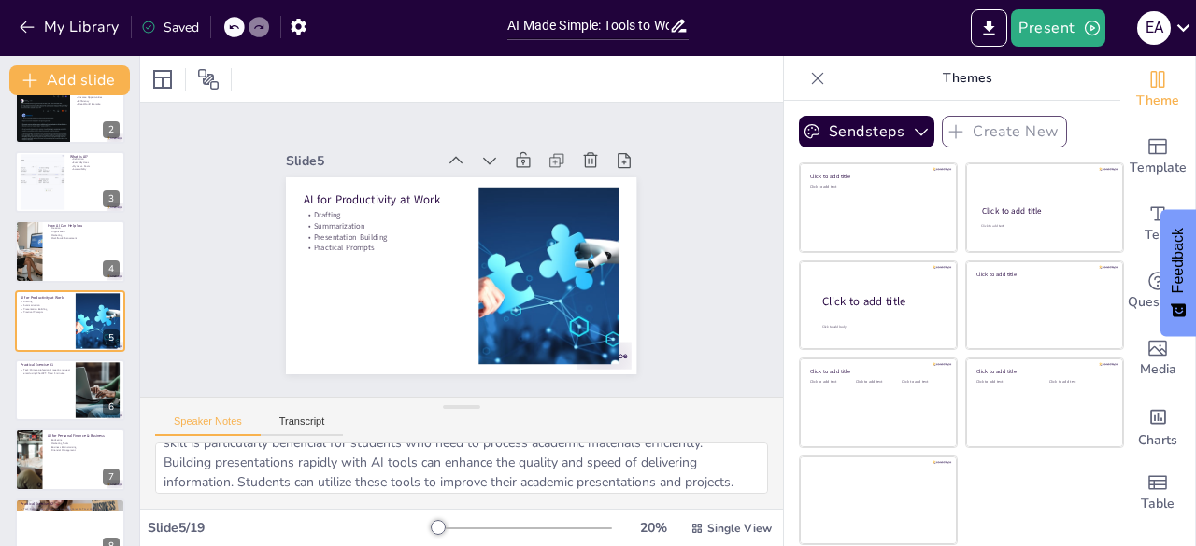
scroll to position [179, 0]
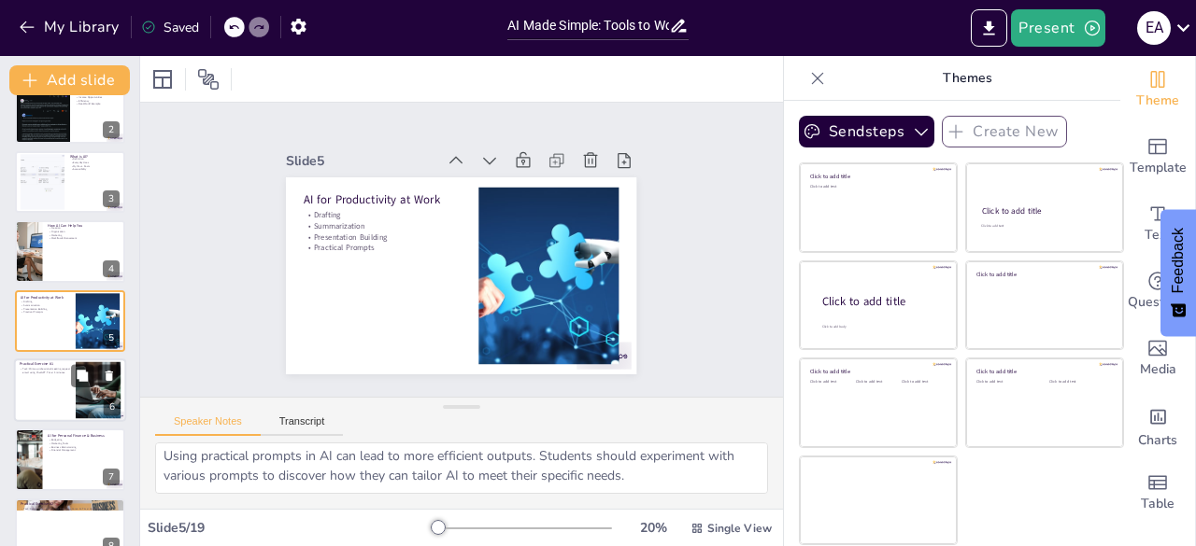
click at [62, 389] on div at bounding box center [70, 391] width 112 height 64
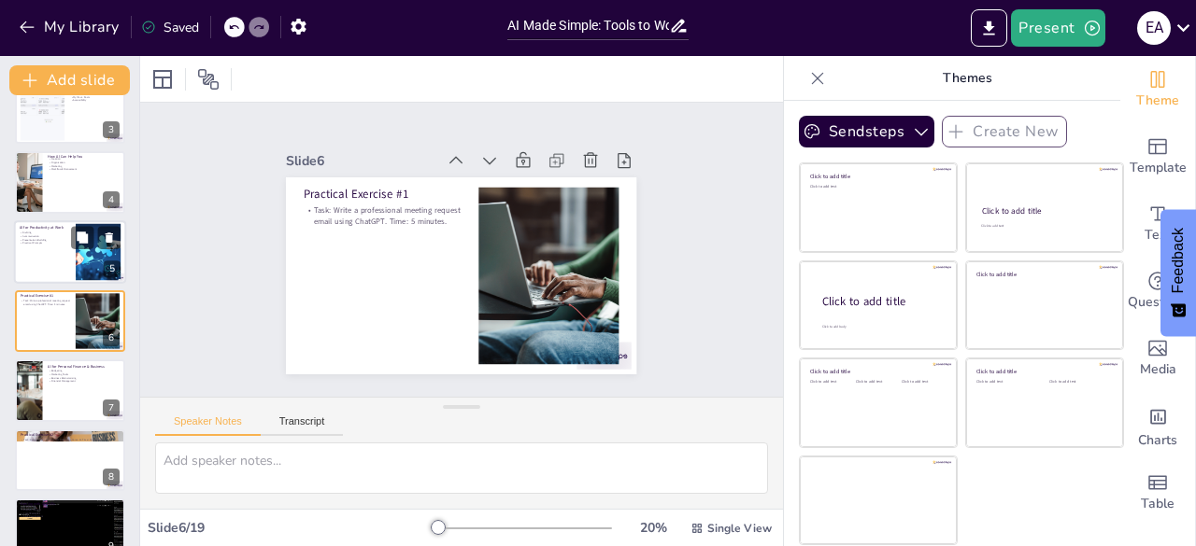
scroll to position [0, 0]
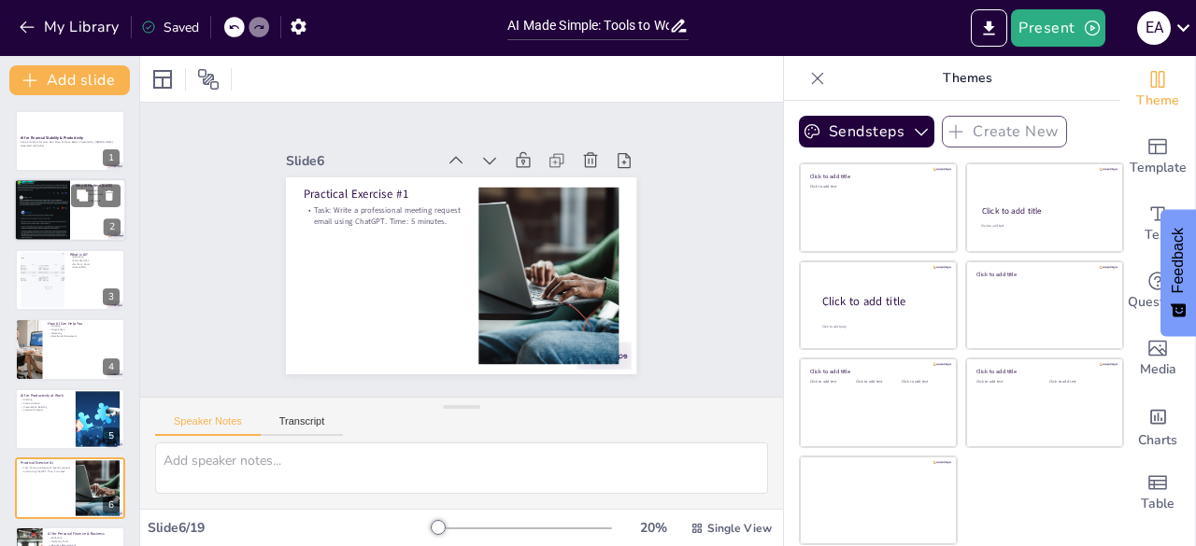
click at [35, 225] on div at bounding box center [42, 211] width 56 height 99
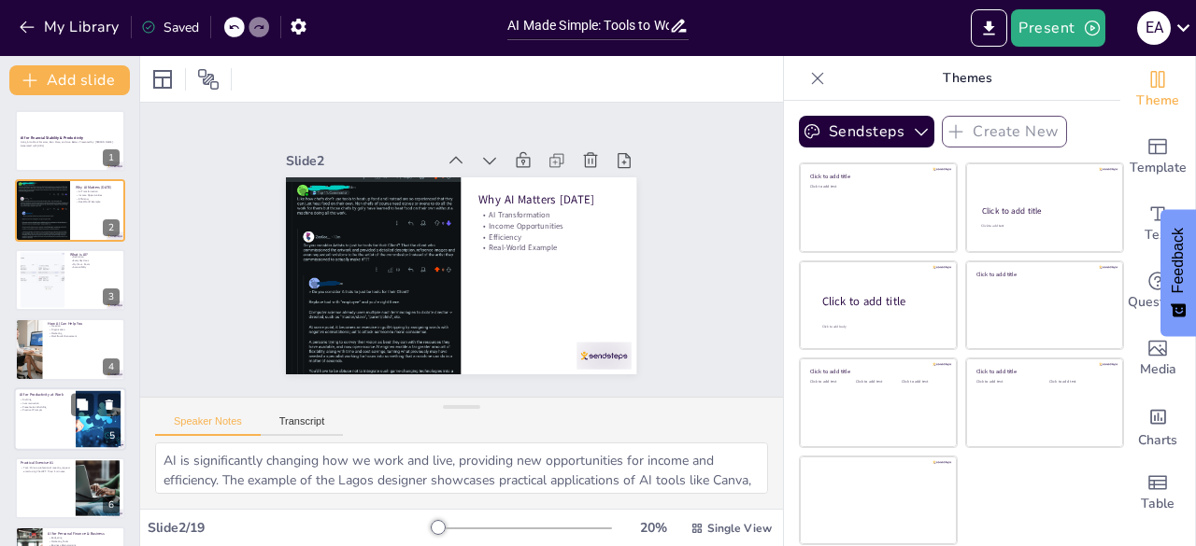
click at [86, 425] on div at bounding box center [97, 418] width 85 height 57
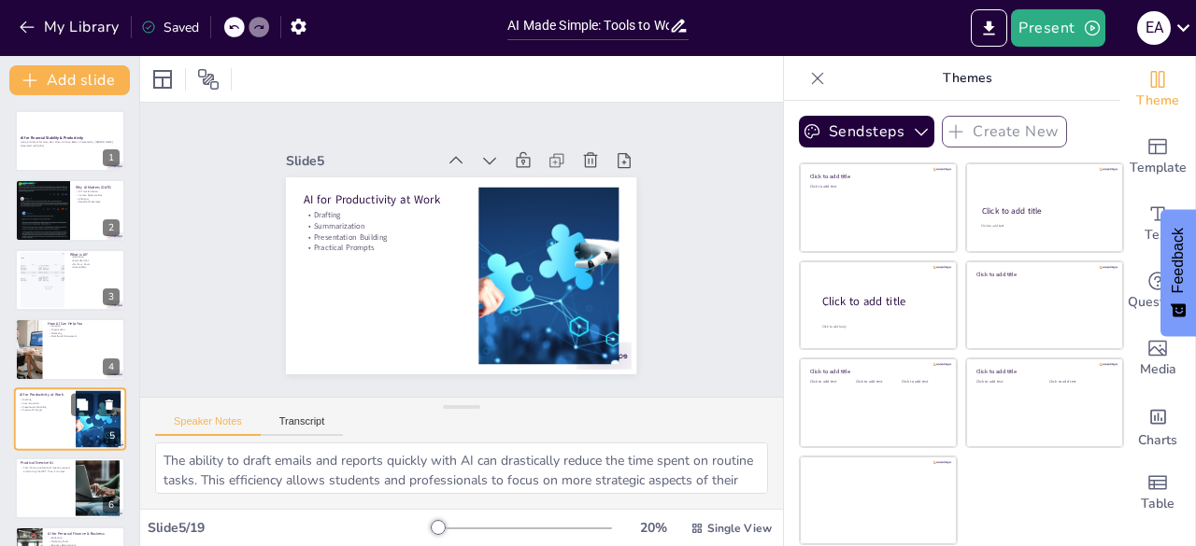
scroll to position [98, 0]
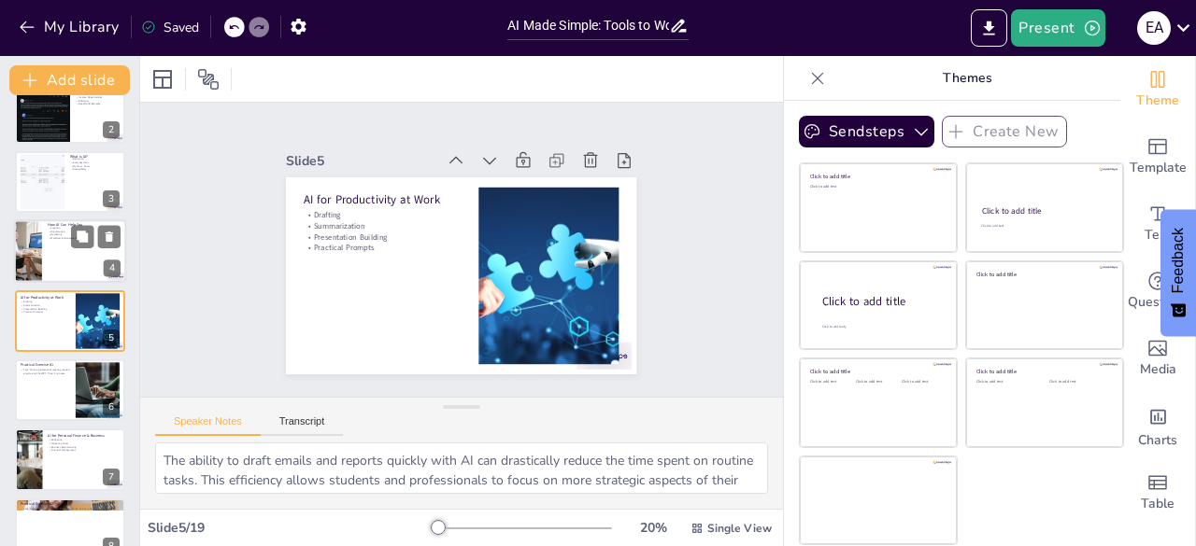
click at [46, 252] on div at bounding box center [70, 252] width 112 height 64
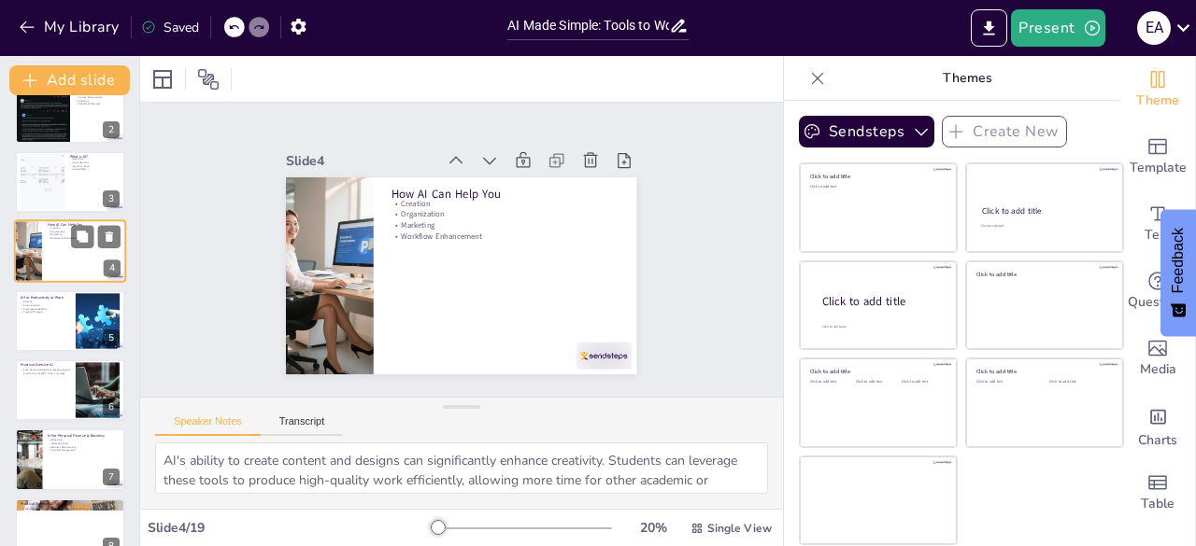
scroll to position [28, 0]
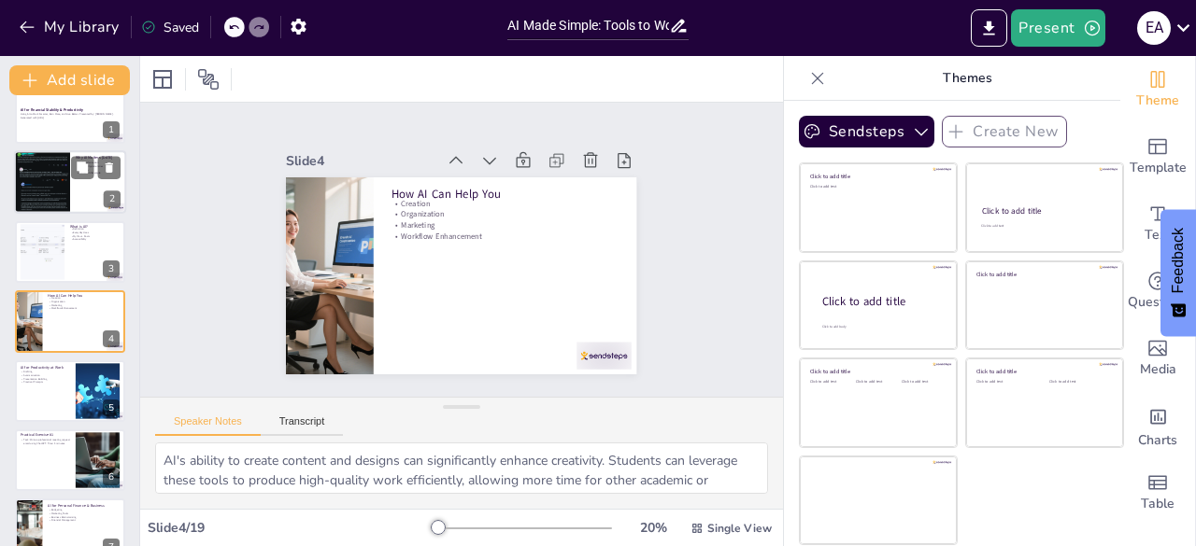
click at [73, 191] on div at bounding box center [70, 183] width 112 height 64
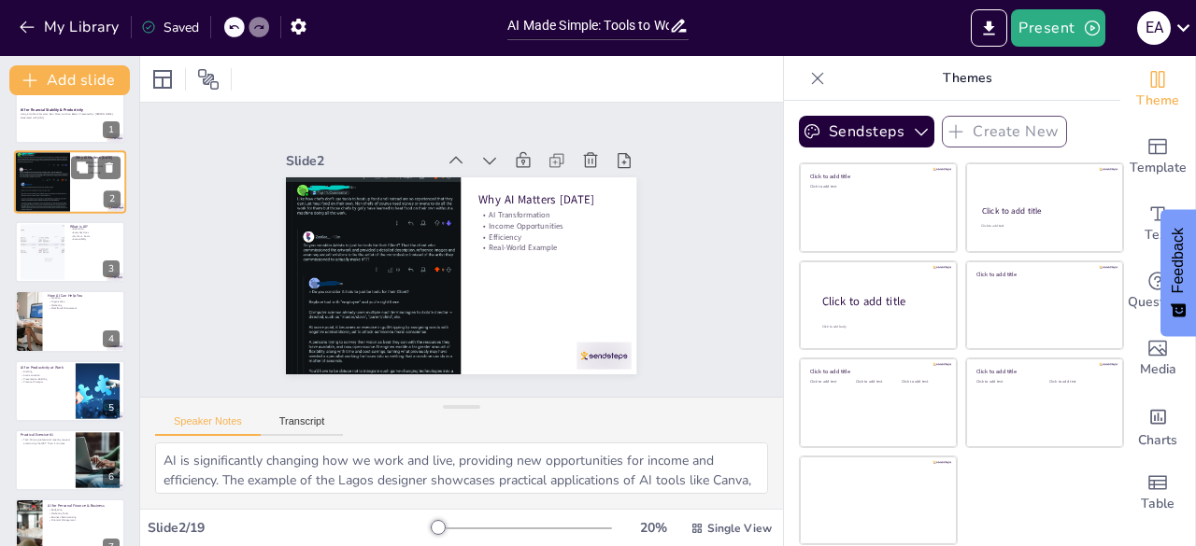
scroll to position [0, 0]
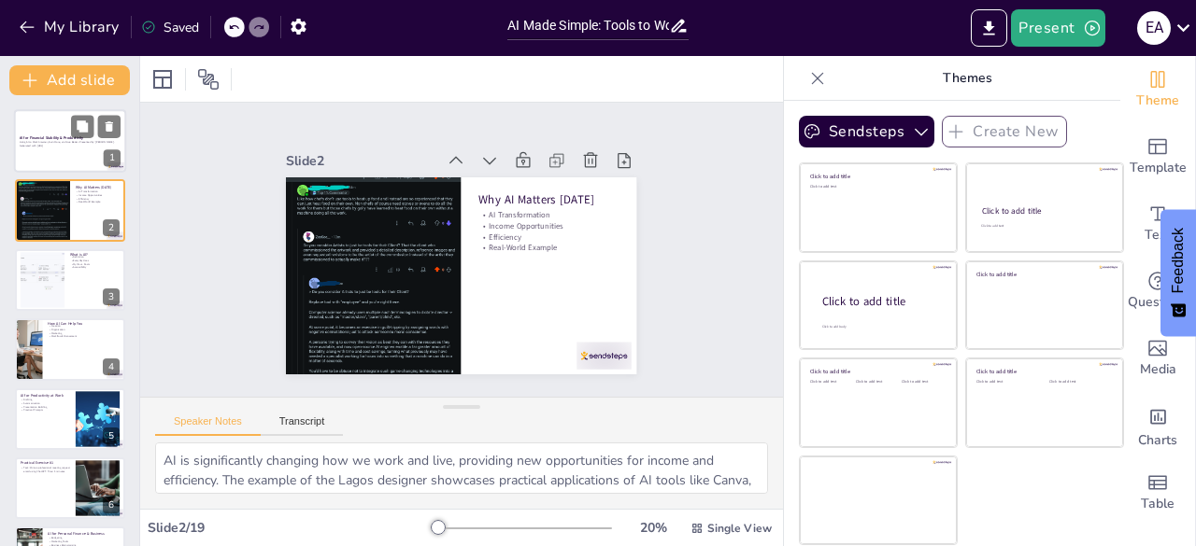
click at [64, 156] on div at bounding box center [70, 141] width 112 height 64
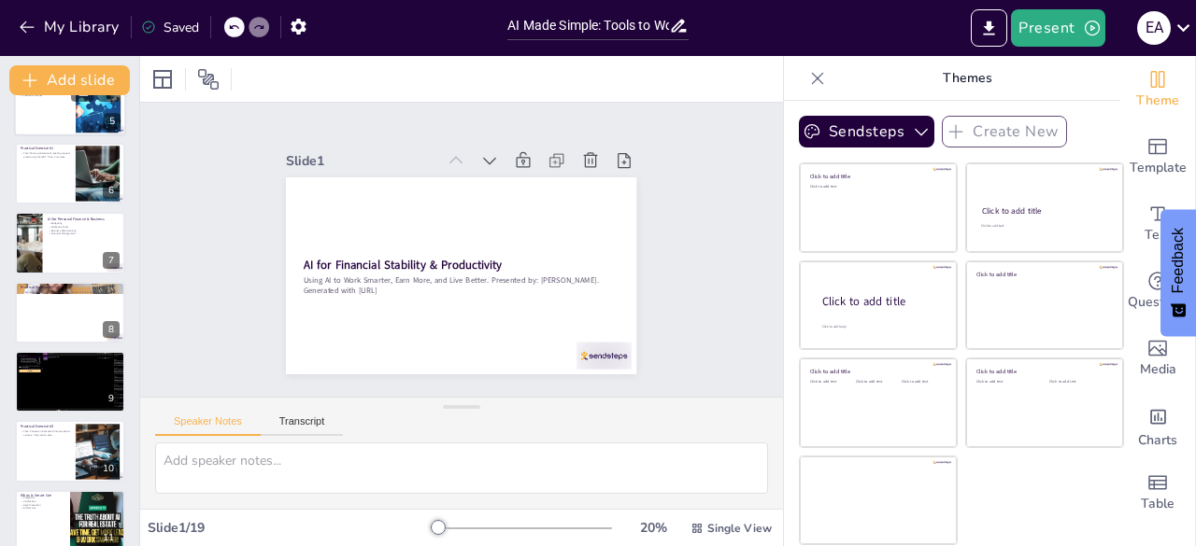
scroll to position [316, 0]
click at [74, 390] on div at bounding box center [70, 381] width 127 height 64
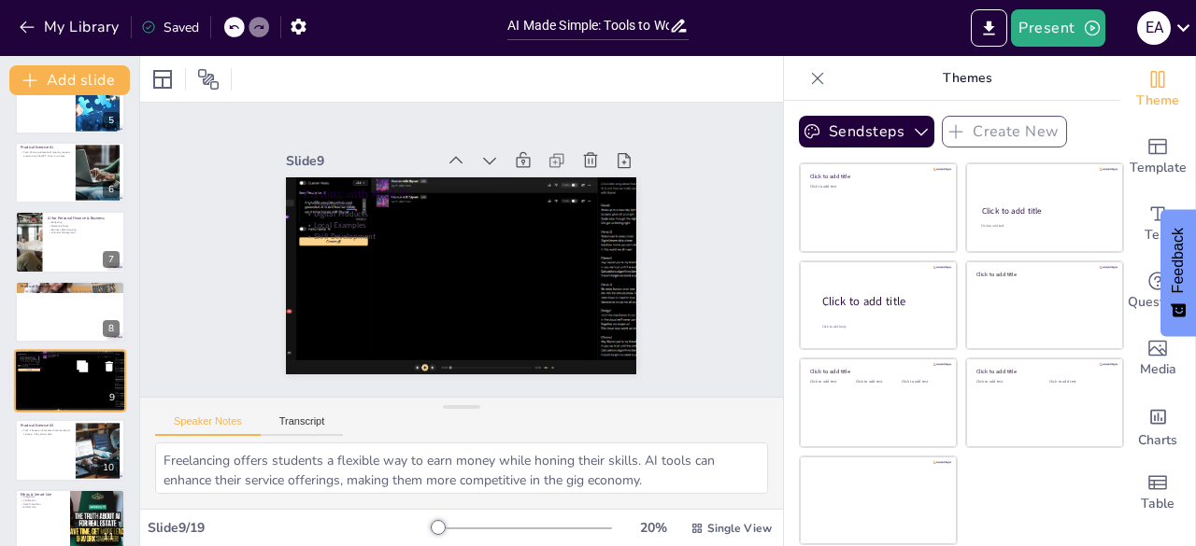
scroll to position [376, 0]
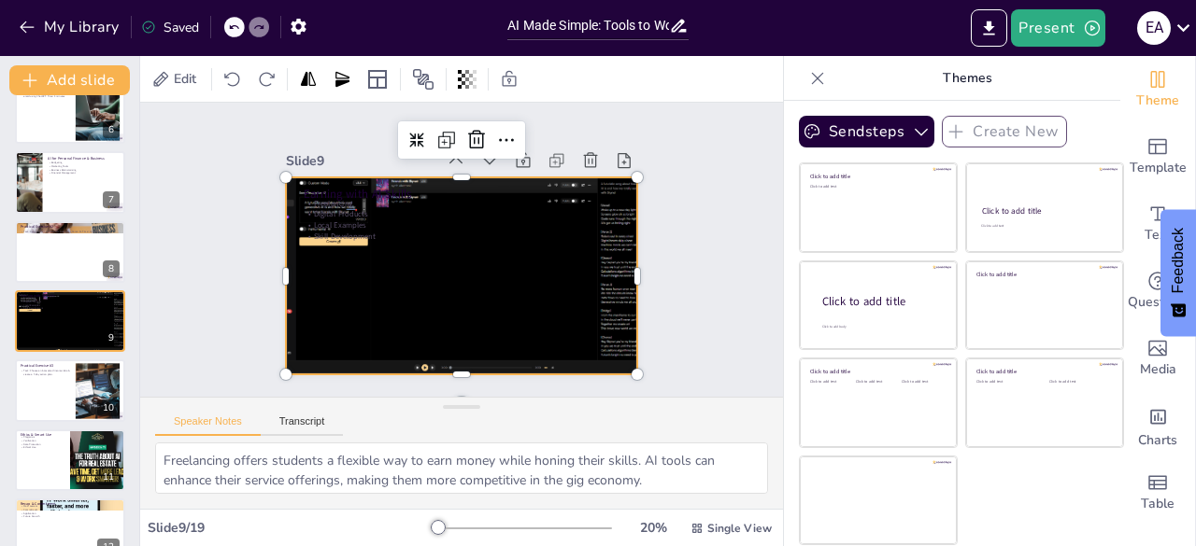
click at [537, 300] on div at bounding box center [459, 275] width 416 height 237
click at [42, 395] on div at bounding box center [70, 392] width 112 height 64
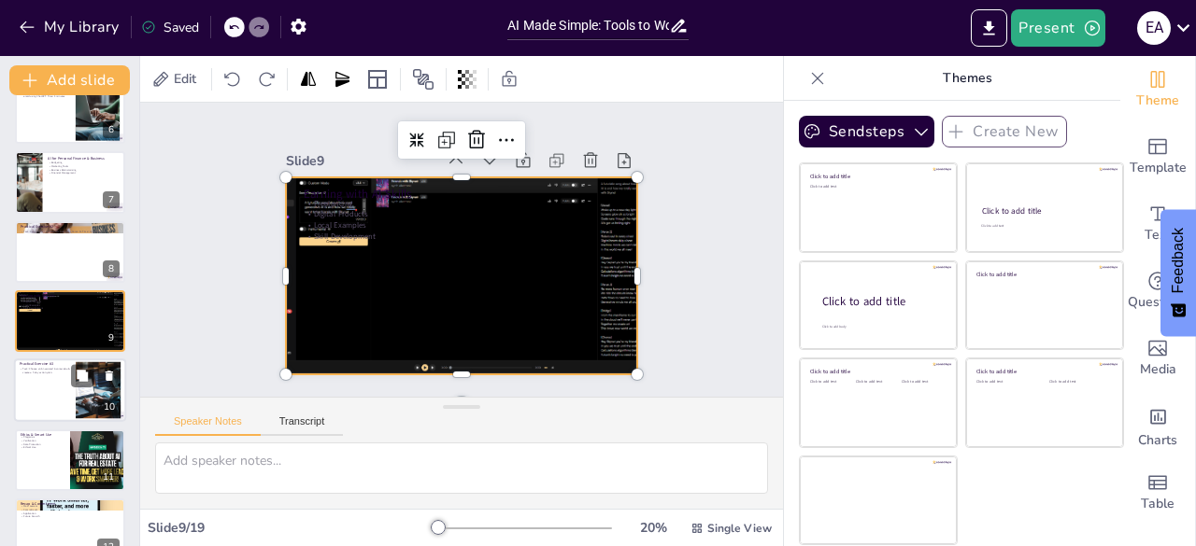
scroll to position [446, 0]
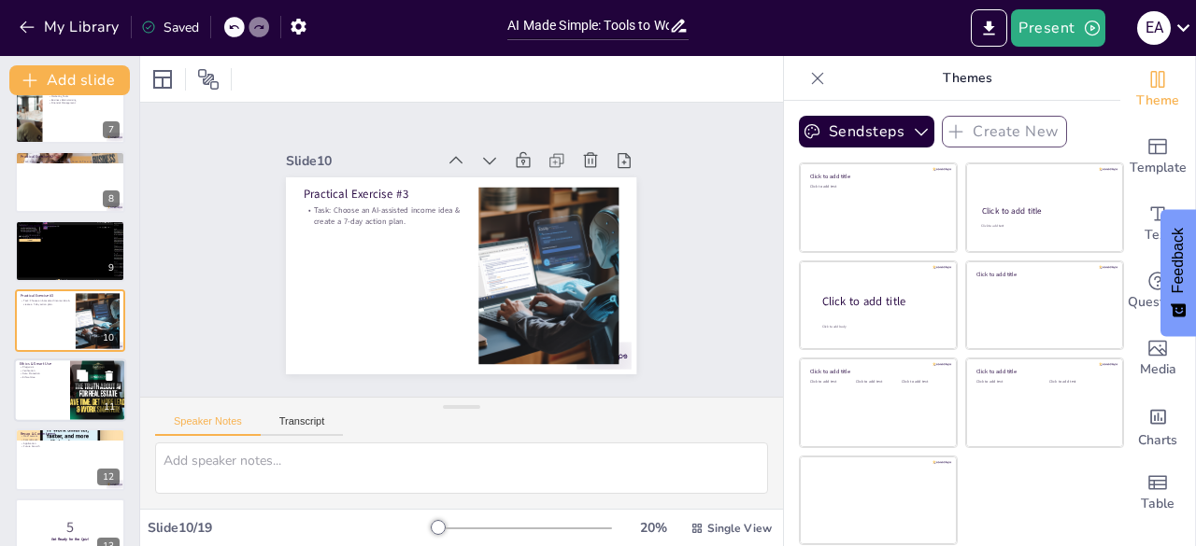
click at [57, 389] on div at bounding box center [70, 391] width 112 height 64
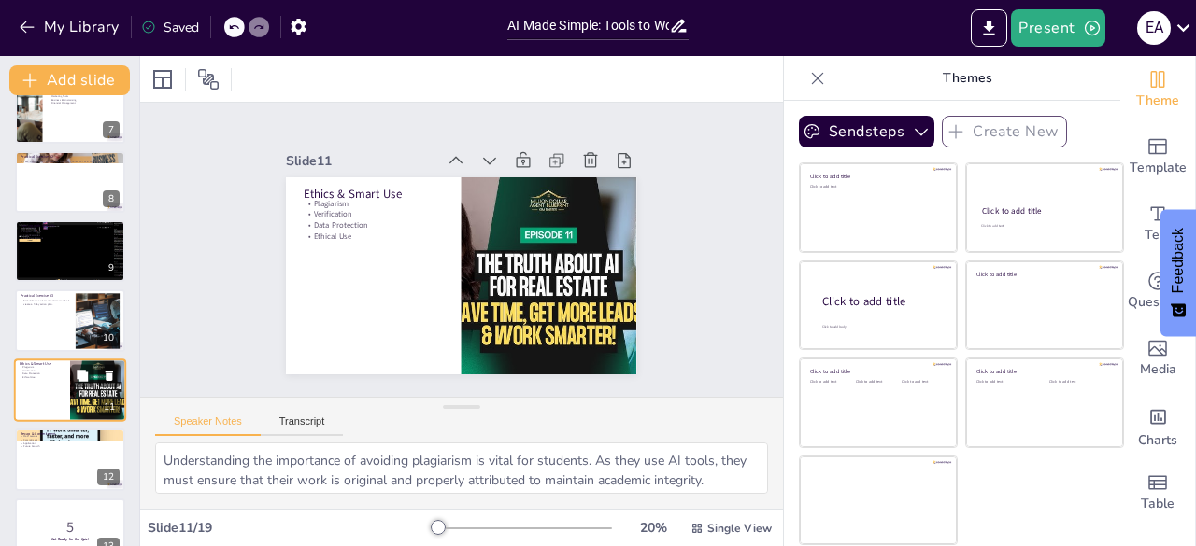
scroll to position [515, 0]
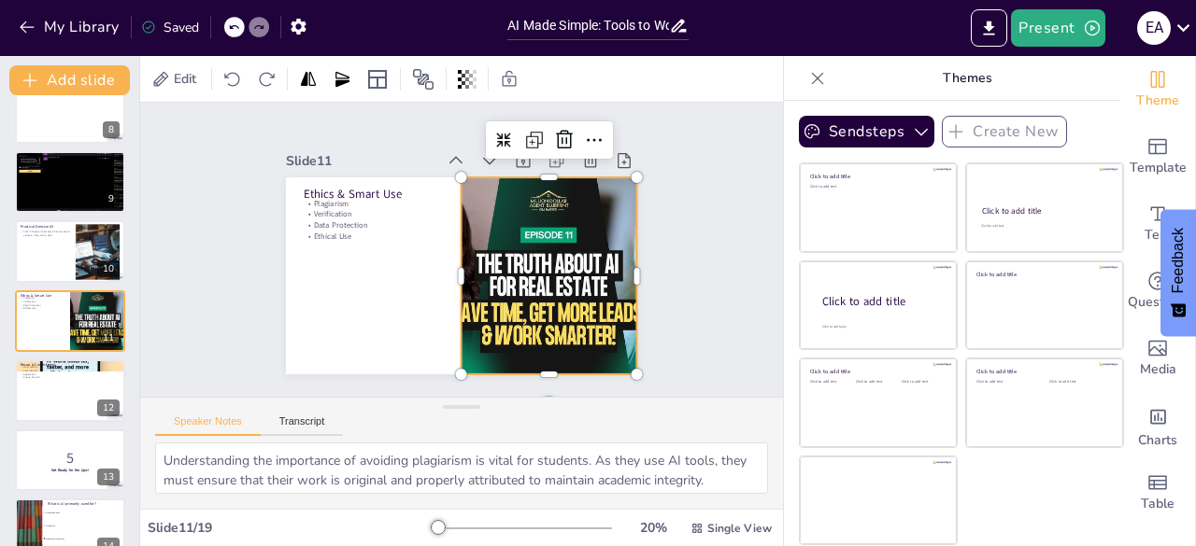
click at [571, 311] on div at bounding box center [549, 275] width 350 height 197
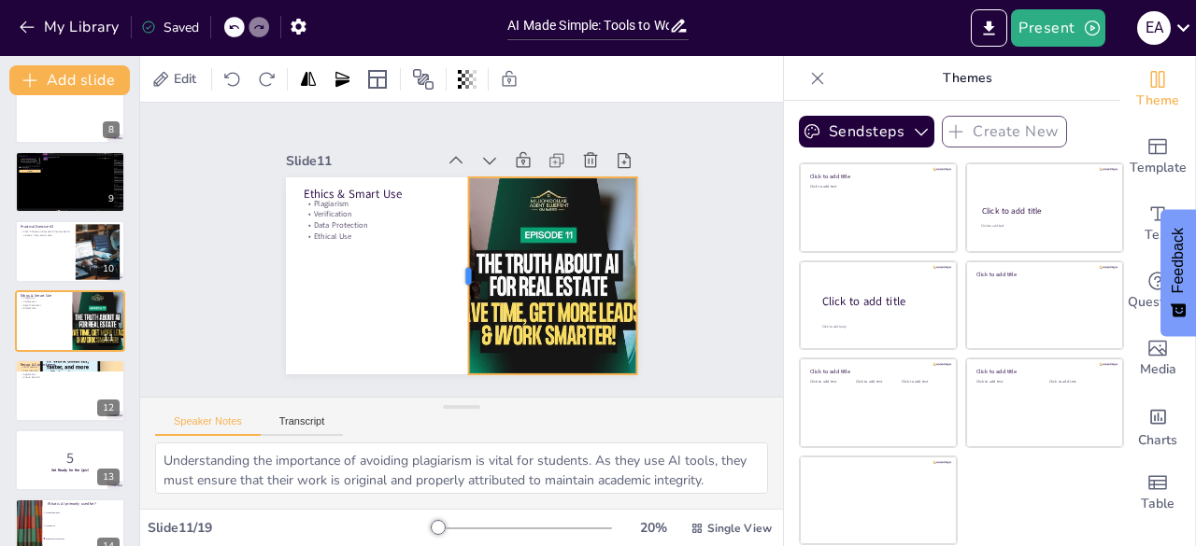
drag, startPoint x: 446, startPoint y: 268, endPoint x: 453, endPoint y: 220, distance: 48.2
click at [454, 220] on div at bounding box center [461, 275] width 15 height 197
click at [70, 530] on li "Creating art" at bounding box center [84, 525] width 84 height 13
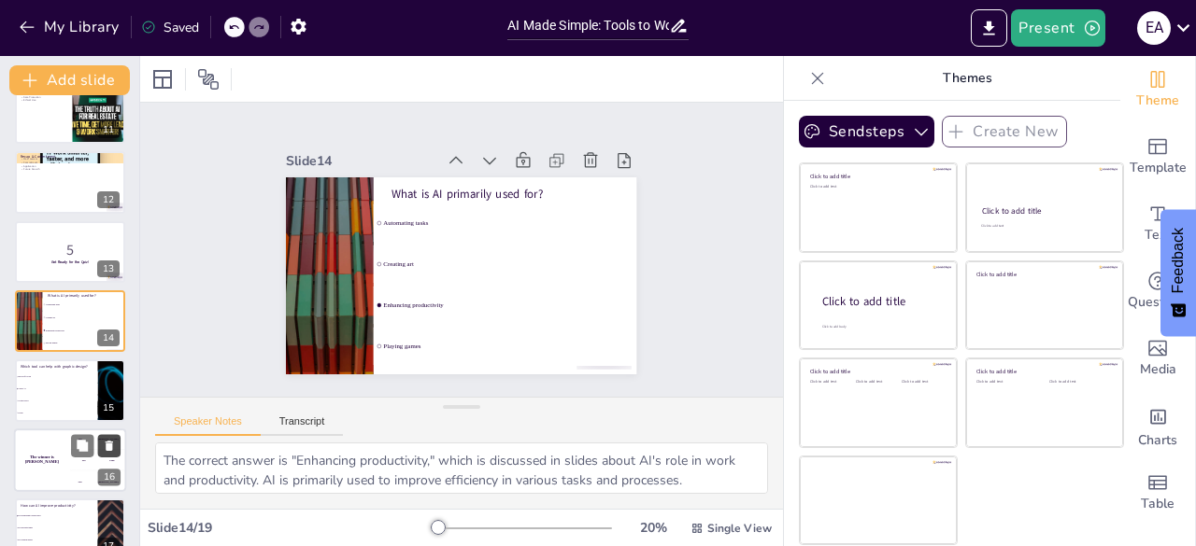
scroll to position [891, 0]
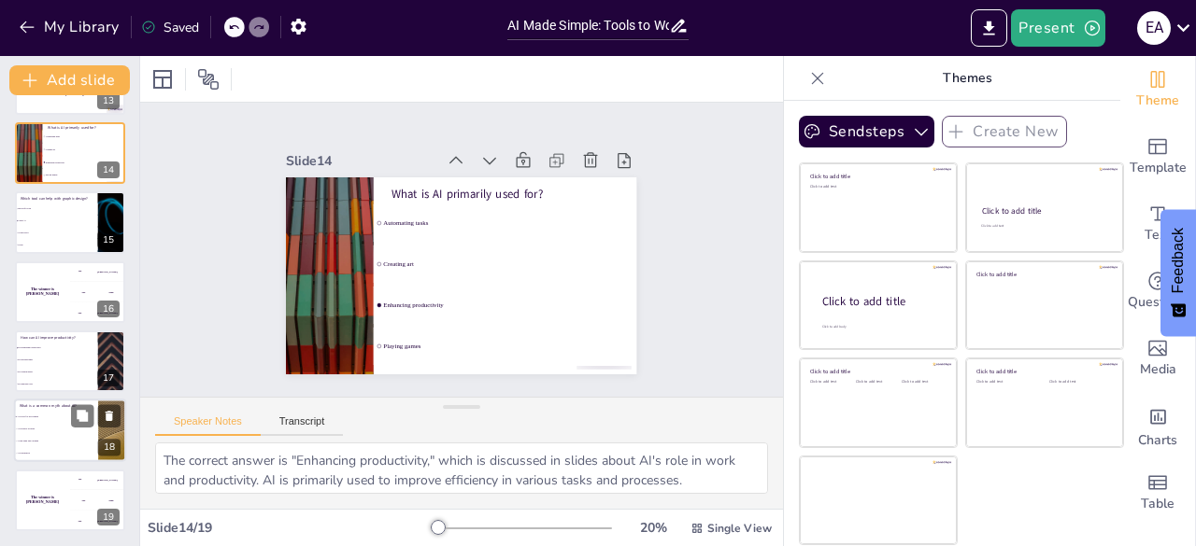
click at [69, 431] on span "AI is always accurate" at bounding box center [57, 430] width 80 height 3
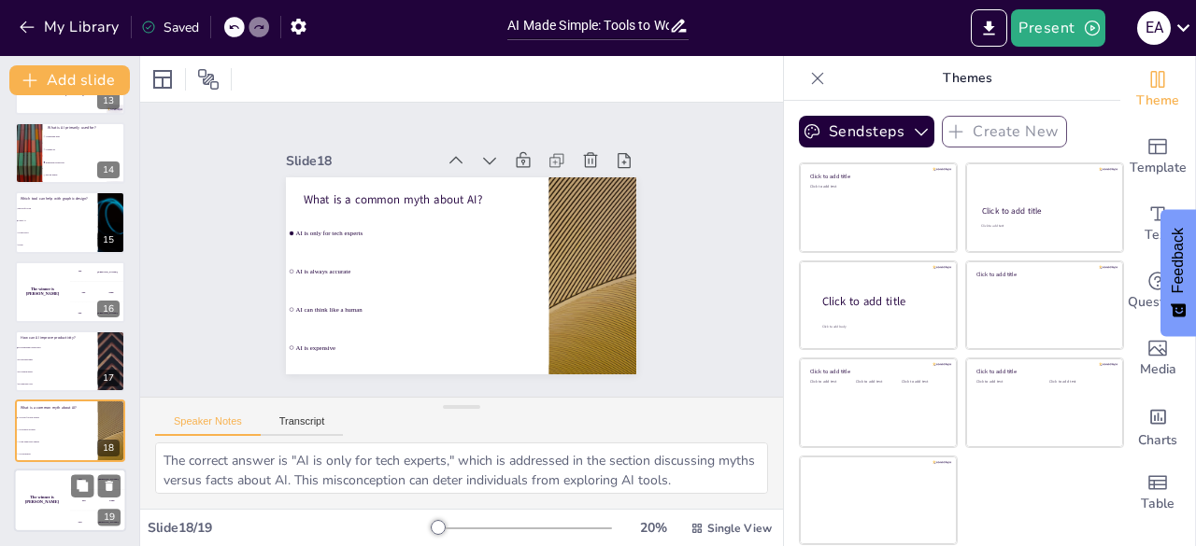
click at [50, 516] on div "The winner is [PERSON_NAME]" at bounding box center [42, 501] width 56 height 64
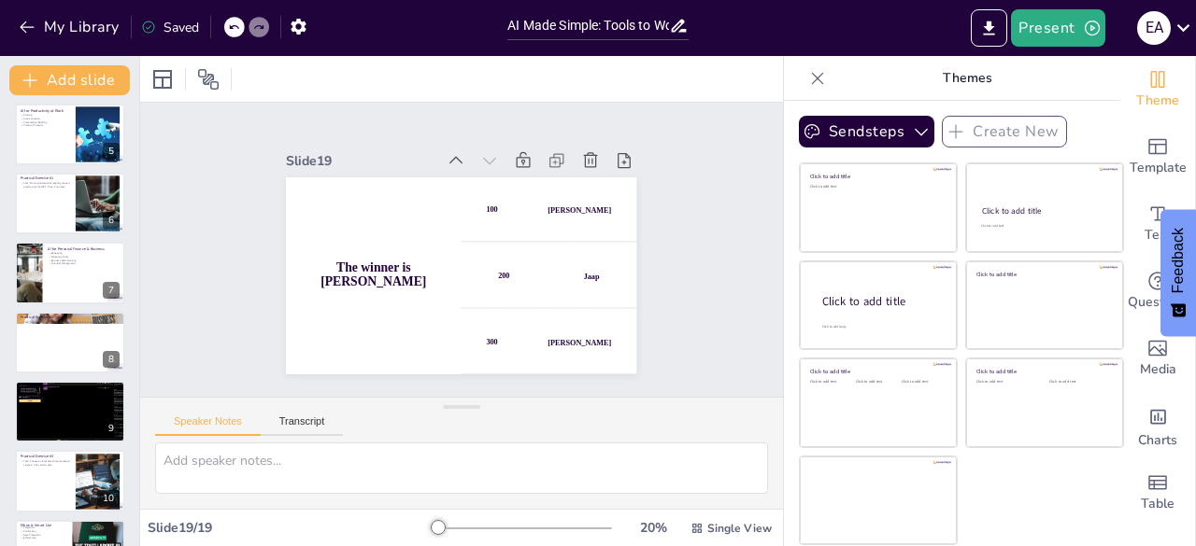
scroll to position [0, 0]
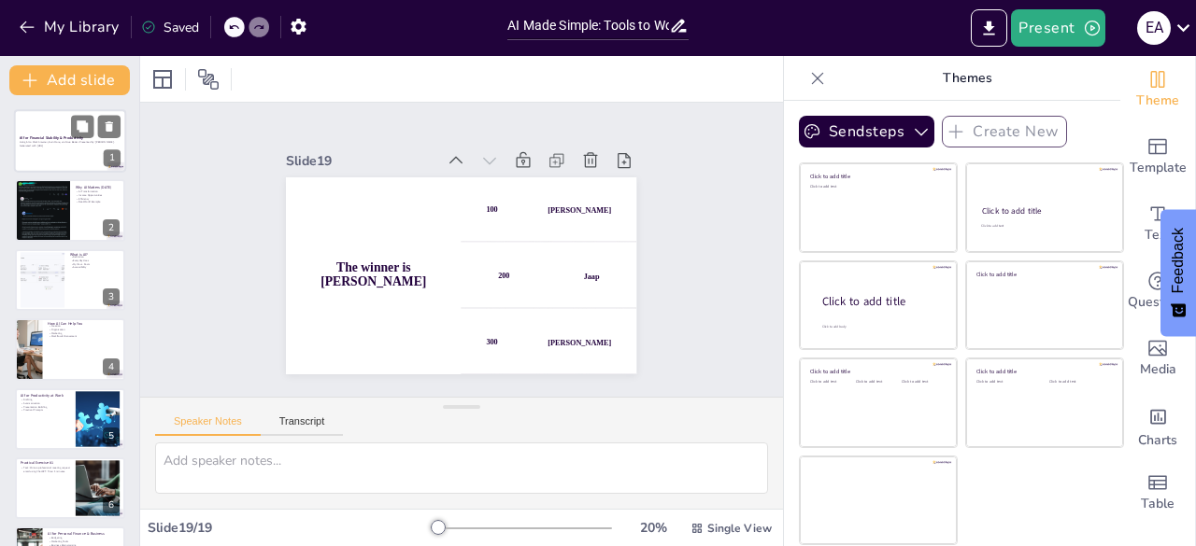
click at [42, 155] on div at bounding box center [70, 141] width 112 height 64
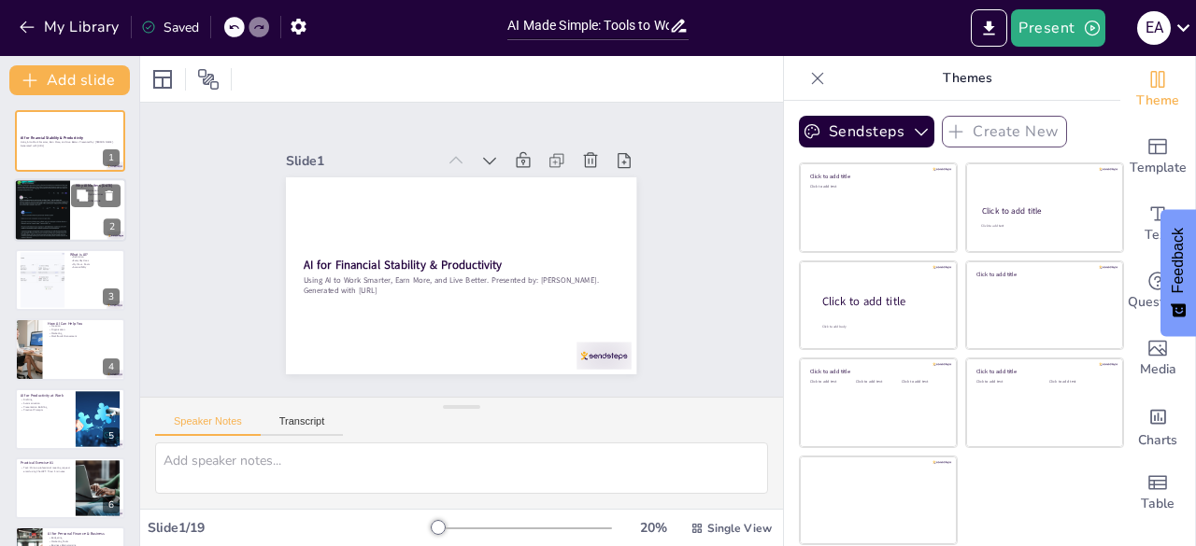
click at [78, 214] on div at bounding box center [70, 211] width 112 height 64
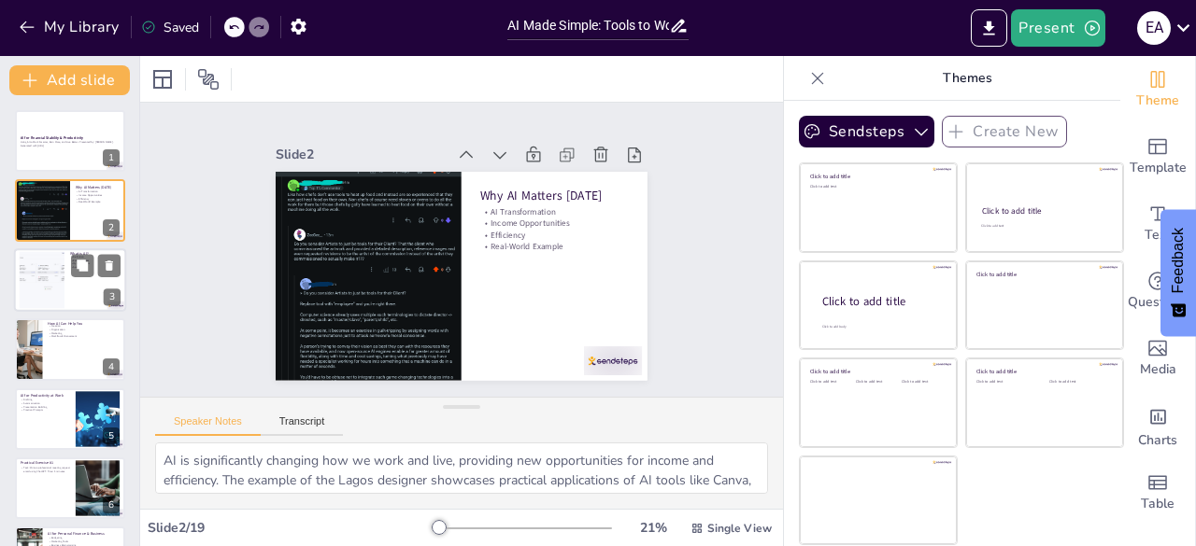
click at [73, 291] on div at bounding box center [70, 280] width 112 height 64
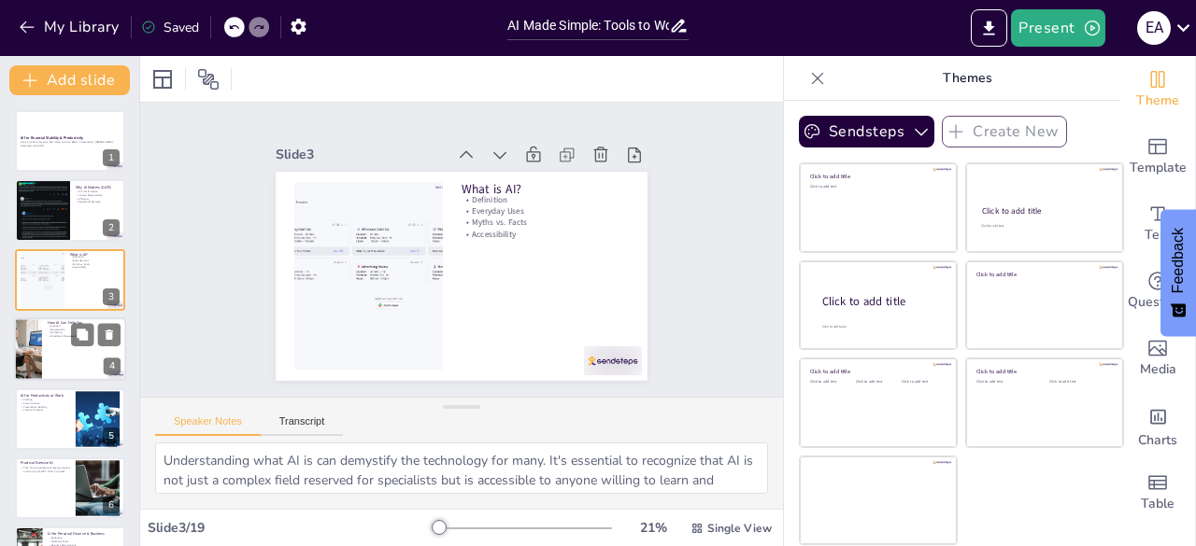
click at [79, 358] on div at bounding box center [70, 350] width 112 height 64
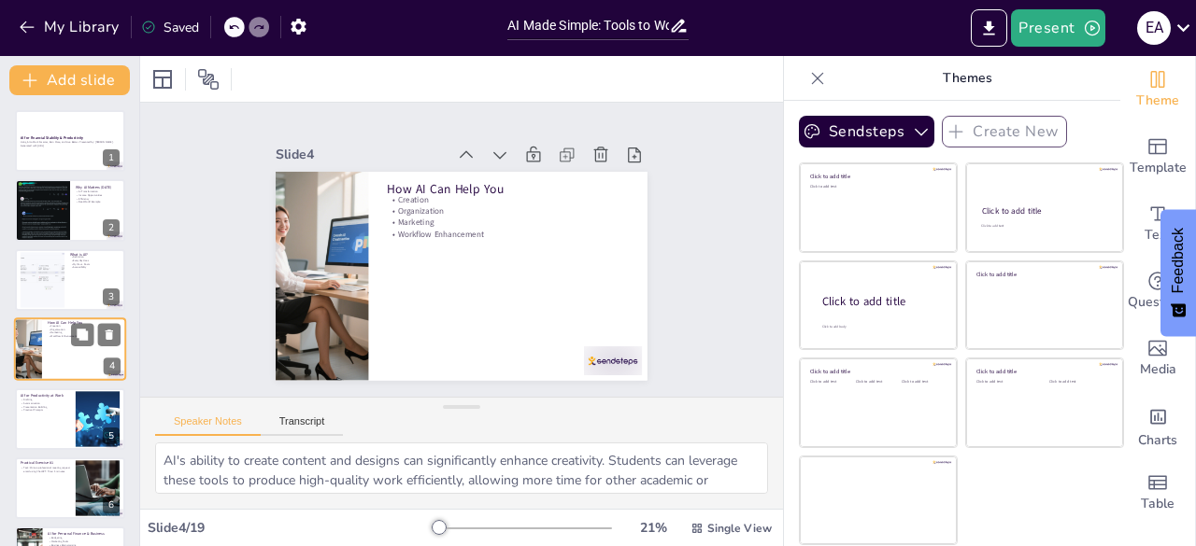
scroll to position [28, 0]
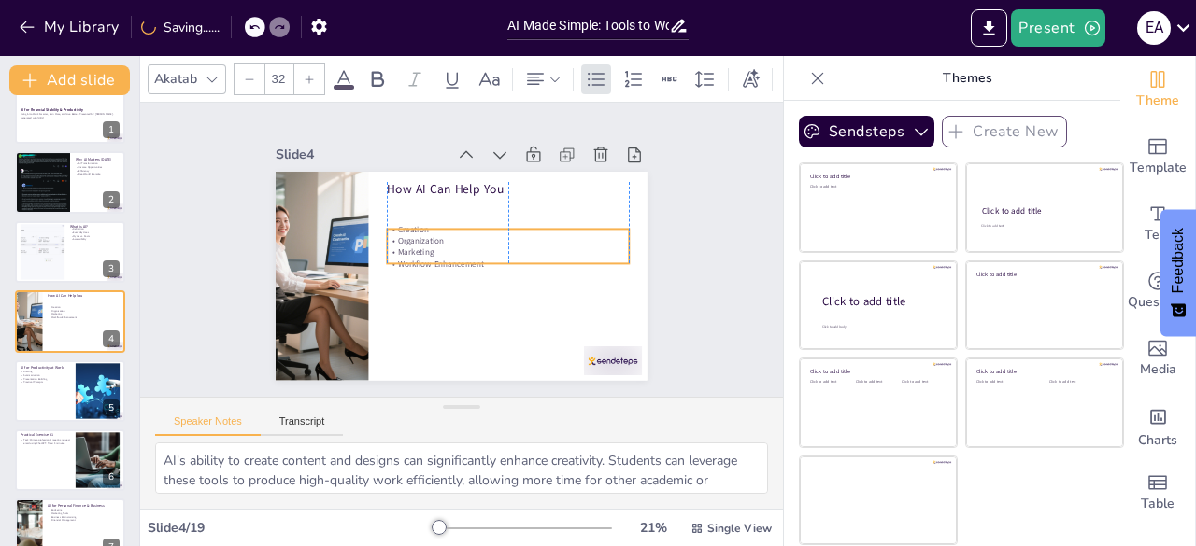
drag, startPoint x: 445, startPoint y: 220, endPoint x: 443, endPoint y: 249, distance: 29.9
click at [443, 249] on p "Marketing" at bounding box center [507, 252] width 241 height 11
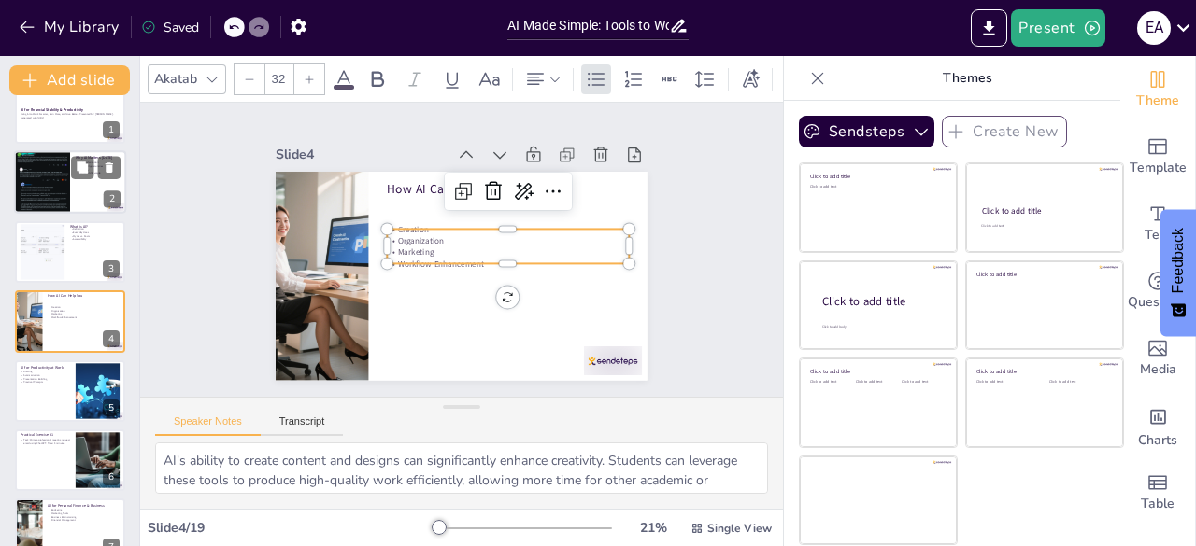
scroll to position [0, 0]
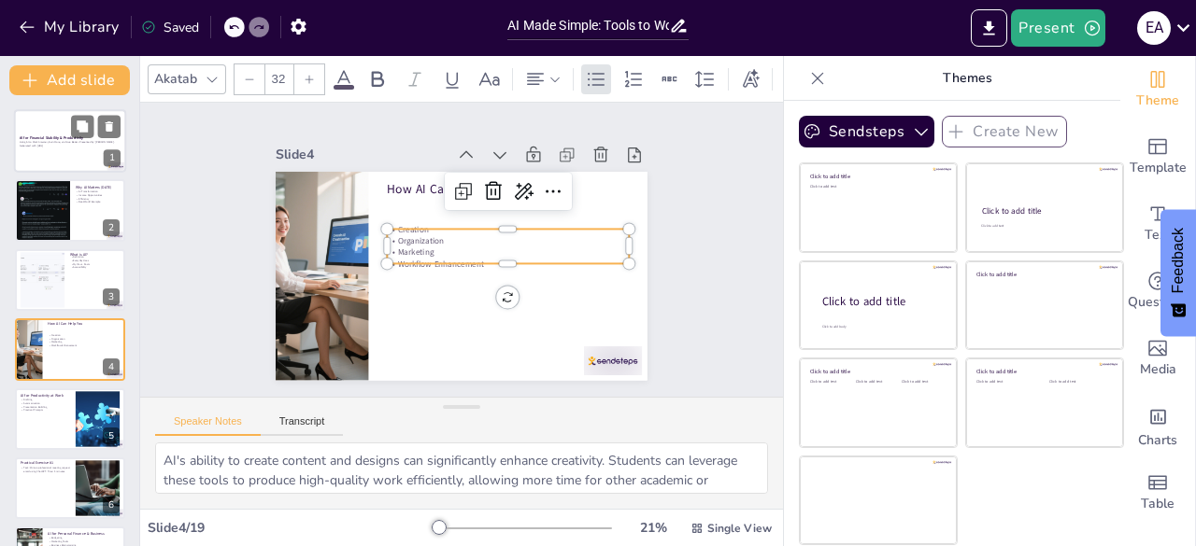
click at [82, 138] on strong "AI for Financial Stability & Productivity" at bounding box center [52, 137] width 64 height 5
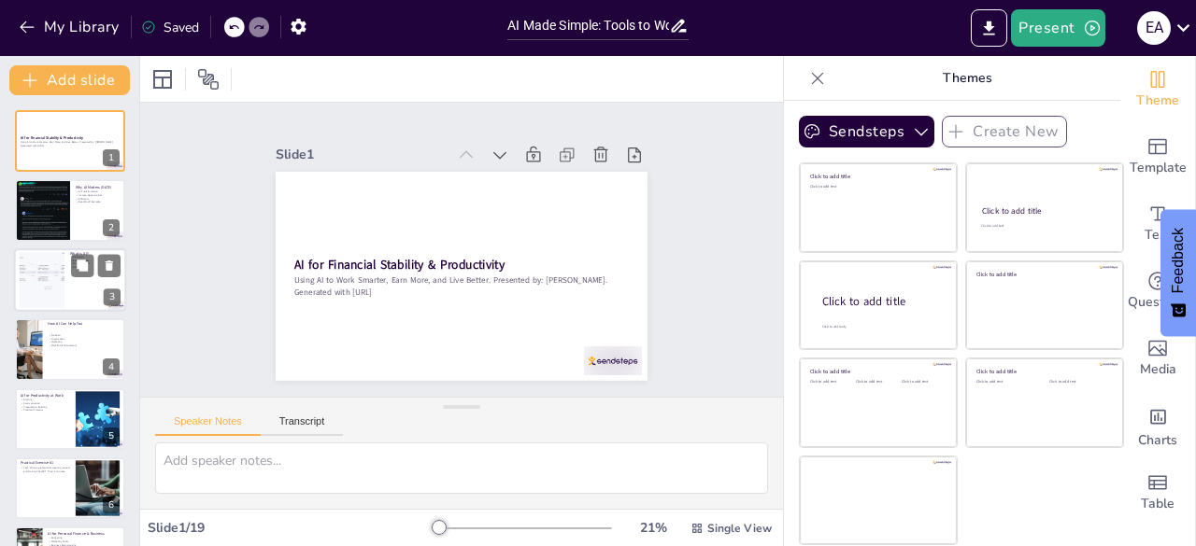
click at [69, 281] on div at bounding box center [70, 280] width 112 height 64
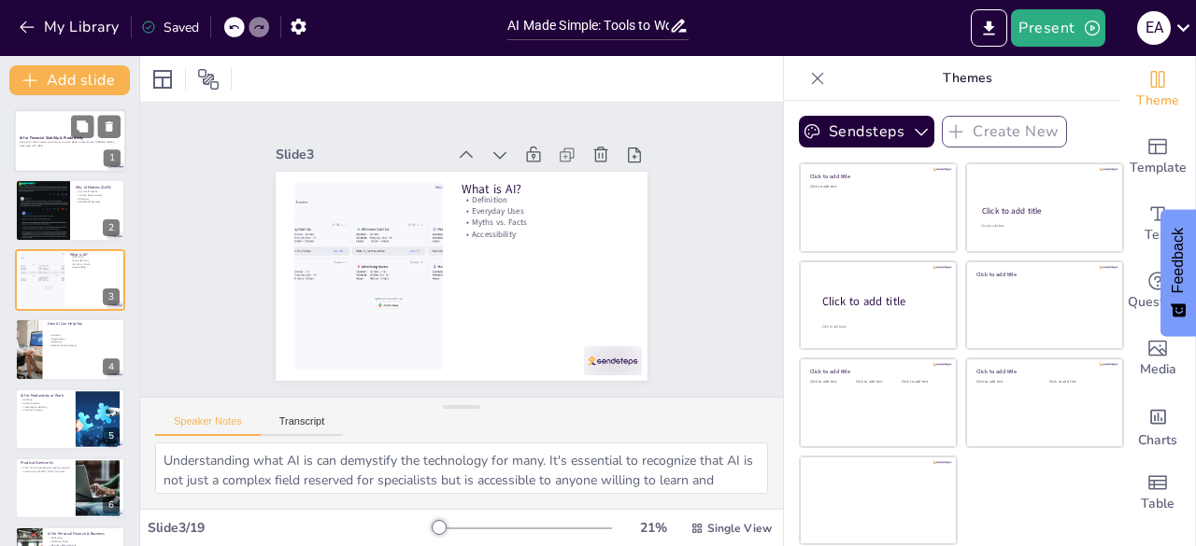
click at [55, 158] on div at bounding box center [70, 141] width 112 height 64
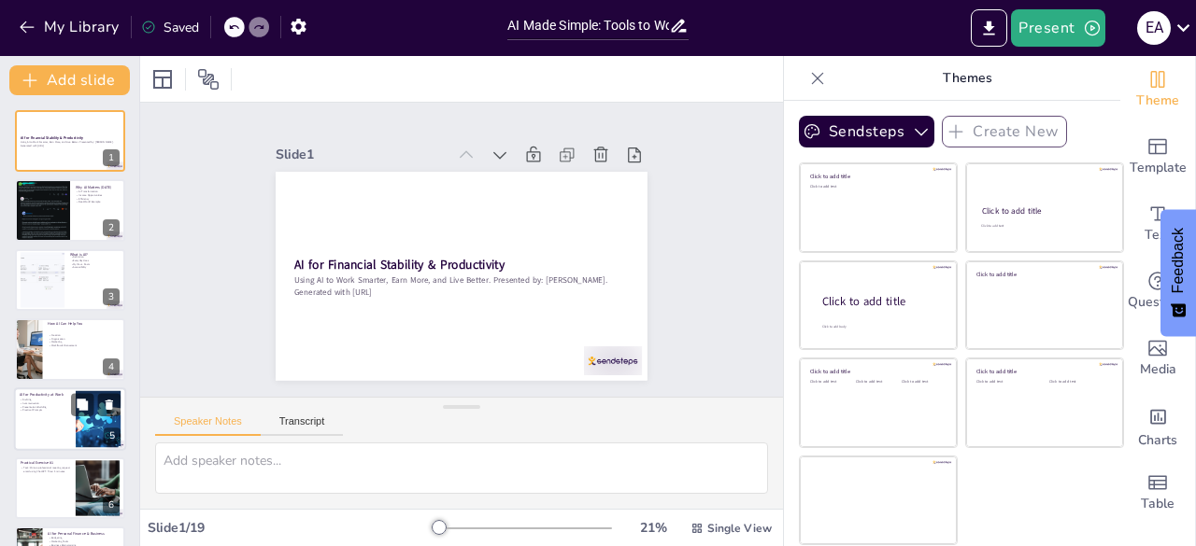
click at [50, 429] on div at bounding box center [70, 420] width 112 height 64
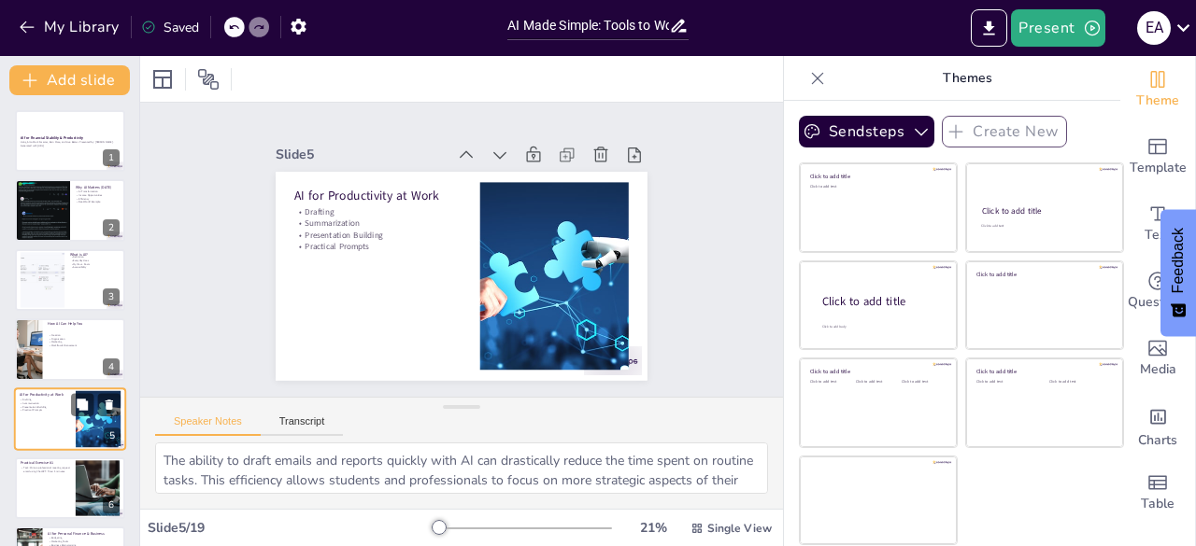
scroll to position [98, 0]
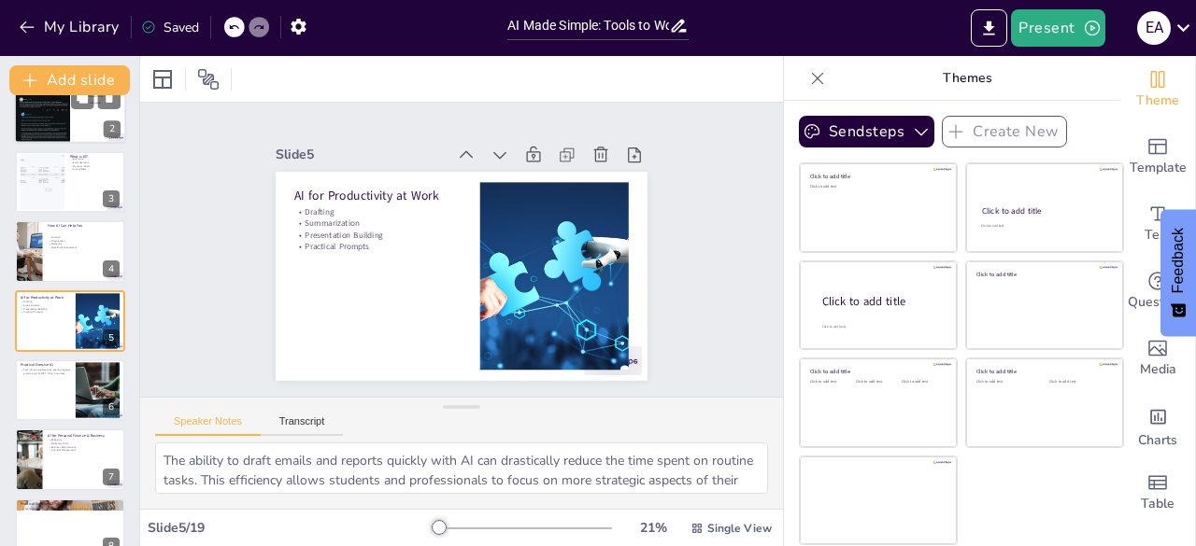
click at [52, 107] on div at bounding box center [42, 113] width 56 height 99
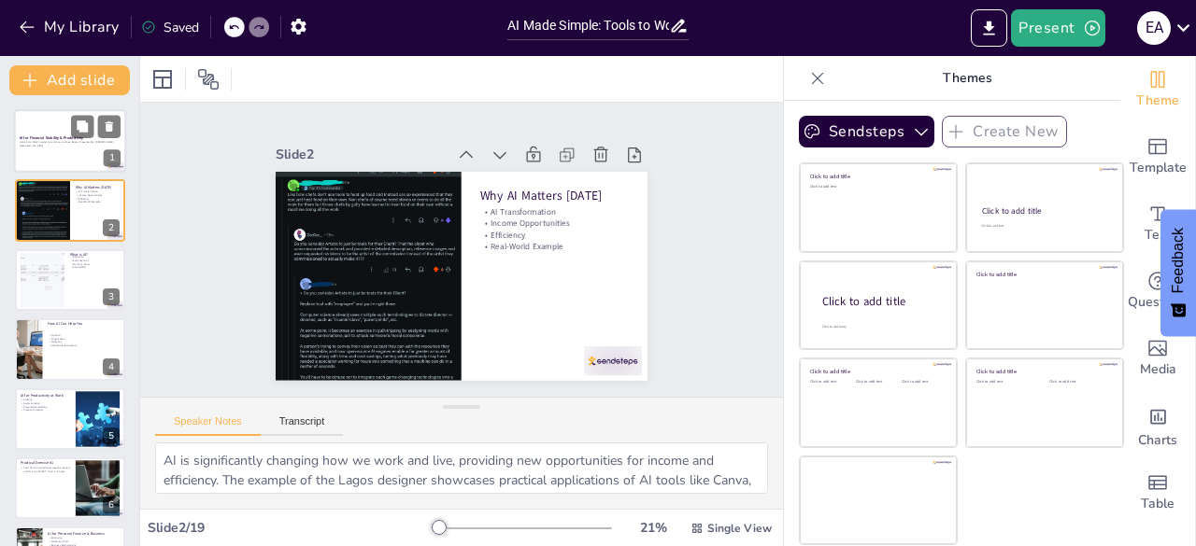
click at [60, 133] on div at bounding box center [70, 141] width 112 height 64
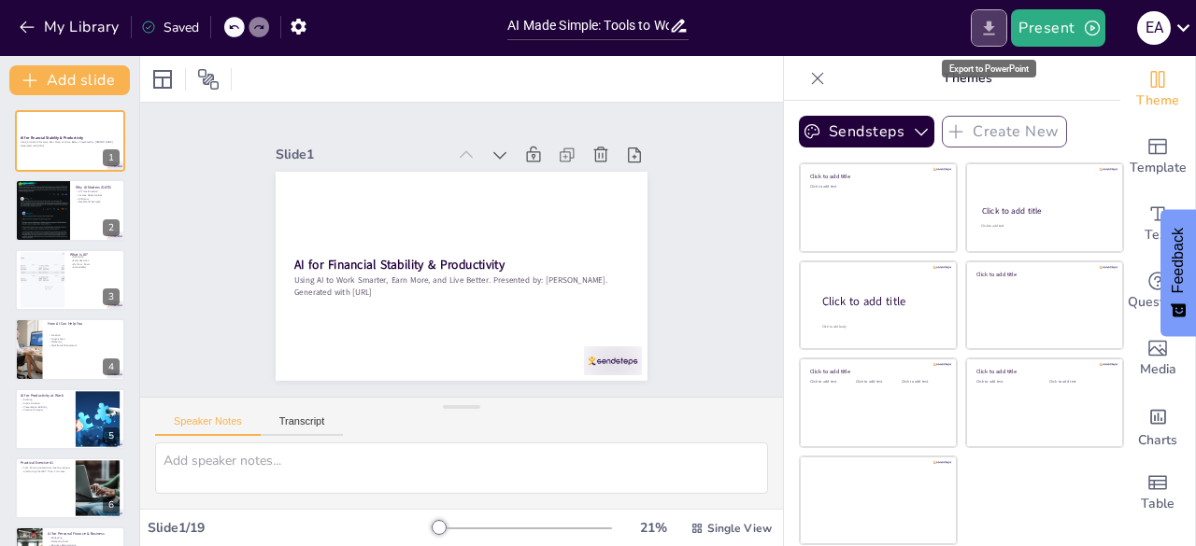
click at [988, 23] on icon "Export to PowerPoint" at bounding box center [989, 29] width 20 height 20
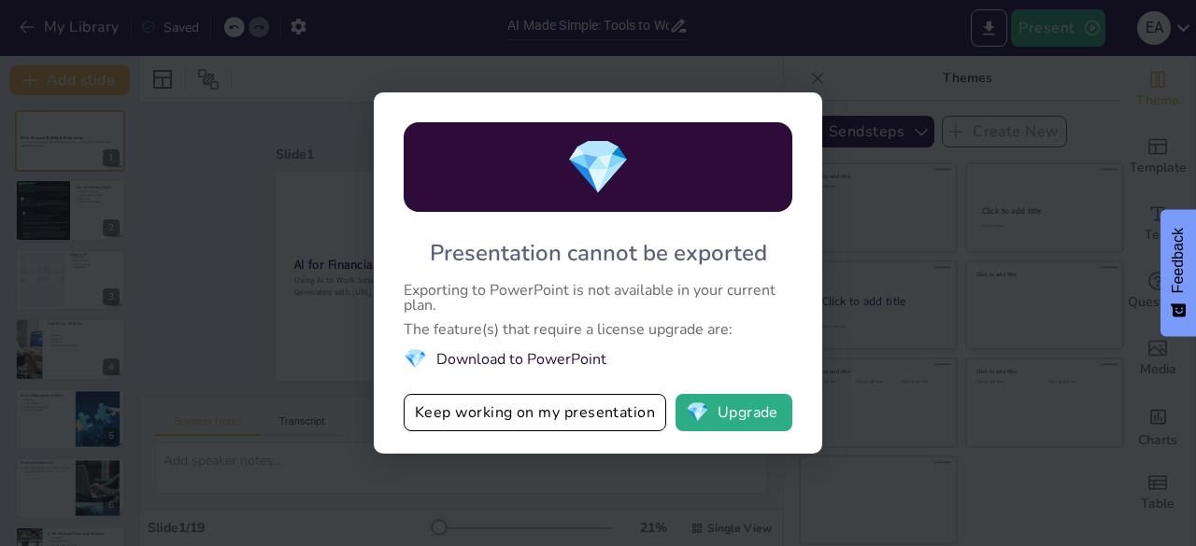
click at [544, 356] on li "💎 Download to PowerPoint" at bounding box center [598, 359] width 389 height 25
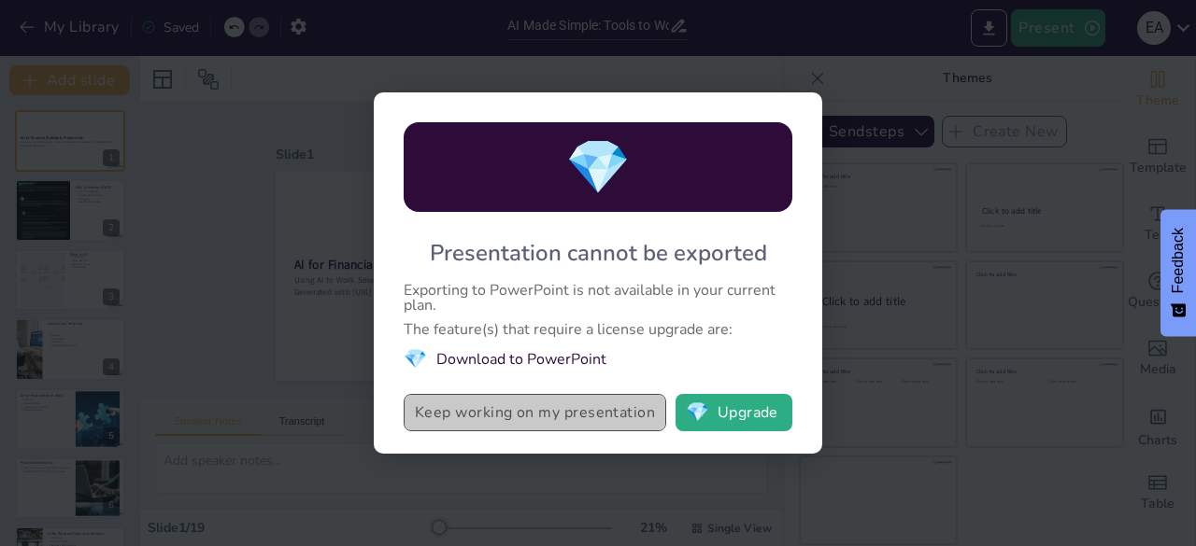
click at [560, 405] on button "Keep working on my presentation" at bounding box center [535, 412] width 262 height 37
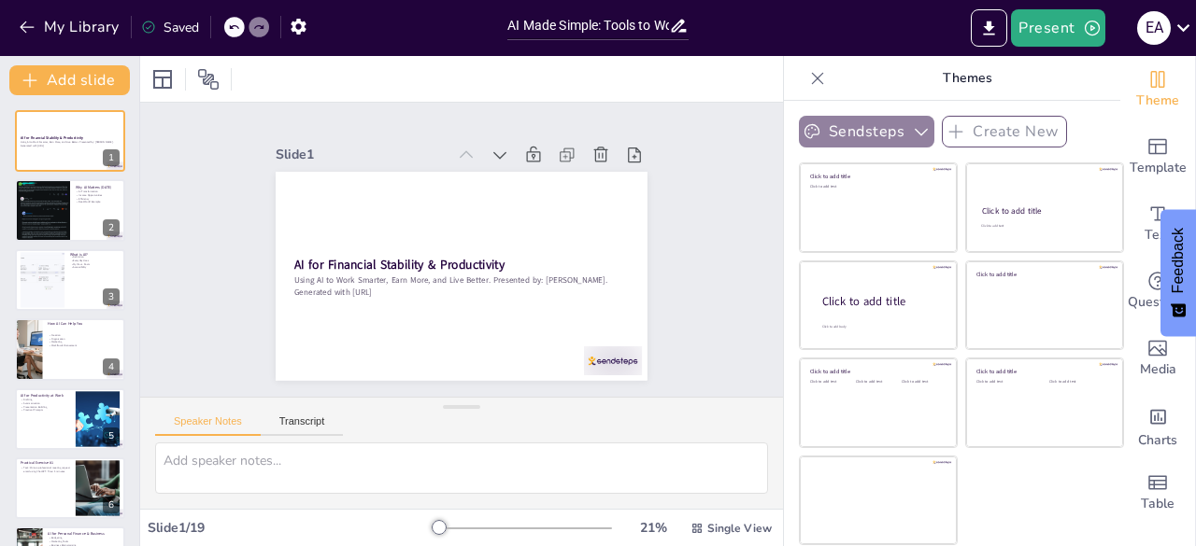
click at [895, 136] on button "Sendsteps" at bounding box center [866, 132] width 135 height 32
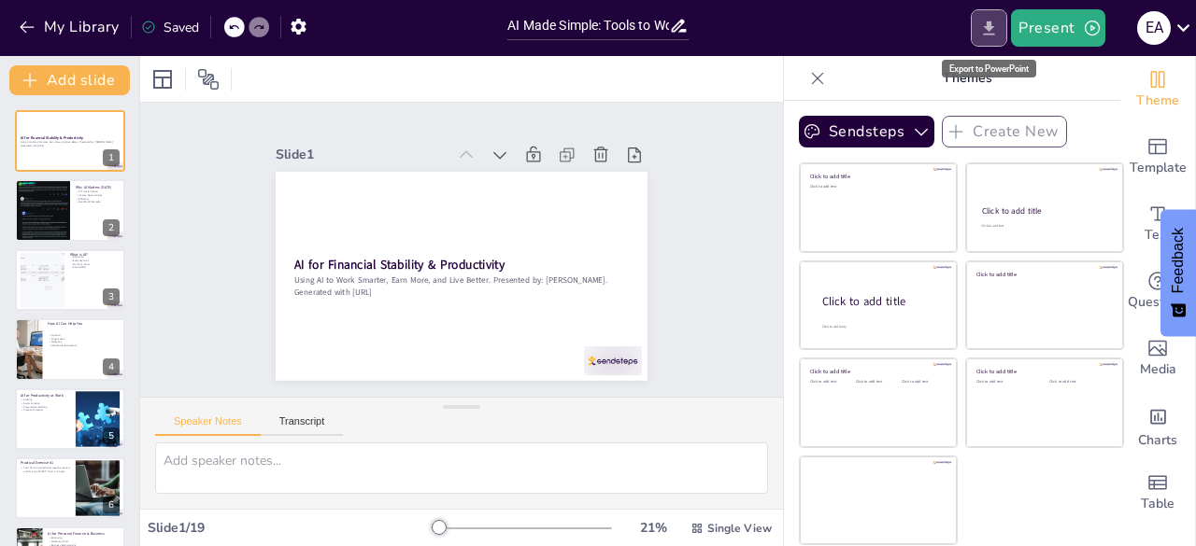
click at [998, 36] on icon "Export to PowerPoint" at bounding box center [989, 29] width 20 height 20
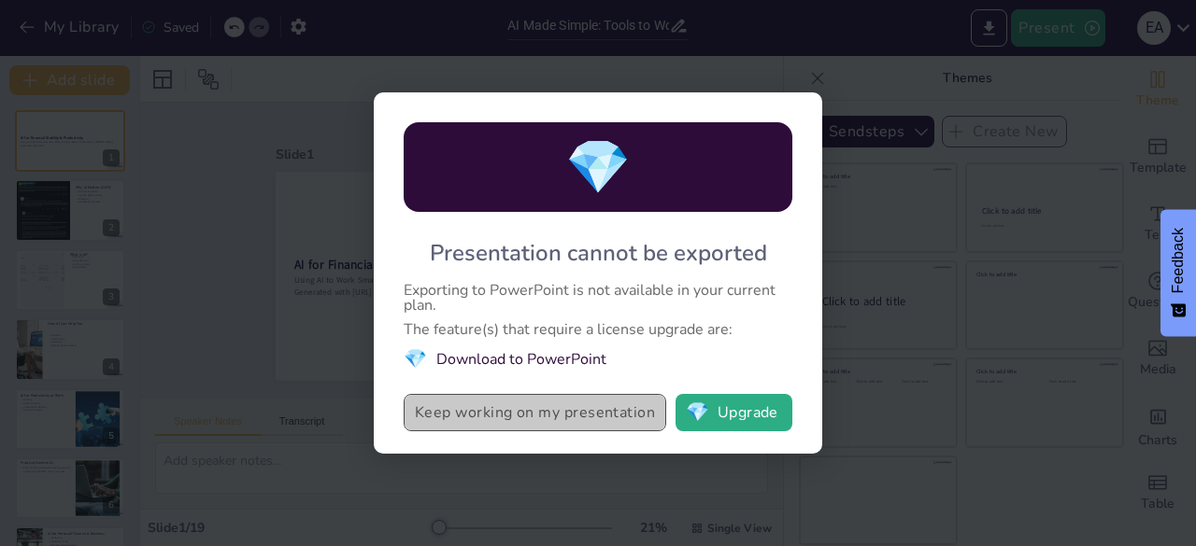
click at [504, 422] on button "Keep working on my presentation" at bounding box center [535, 412] width 262 height 37
